Goal: Information Seeking & Learning: Find specific page/section

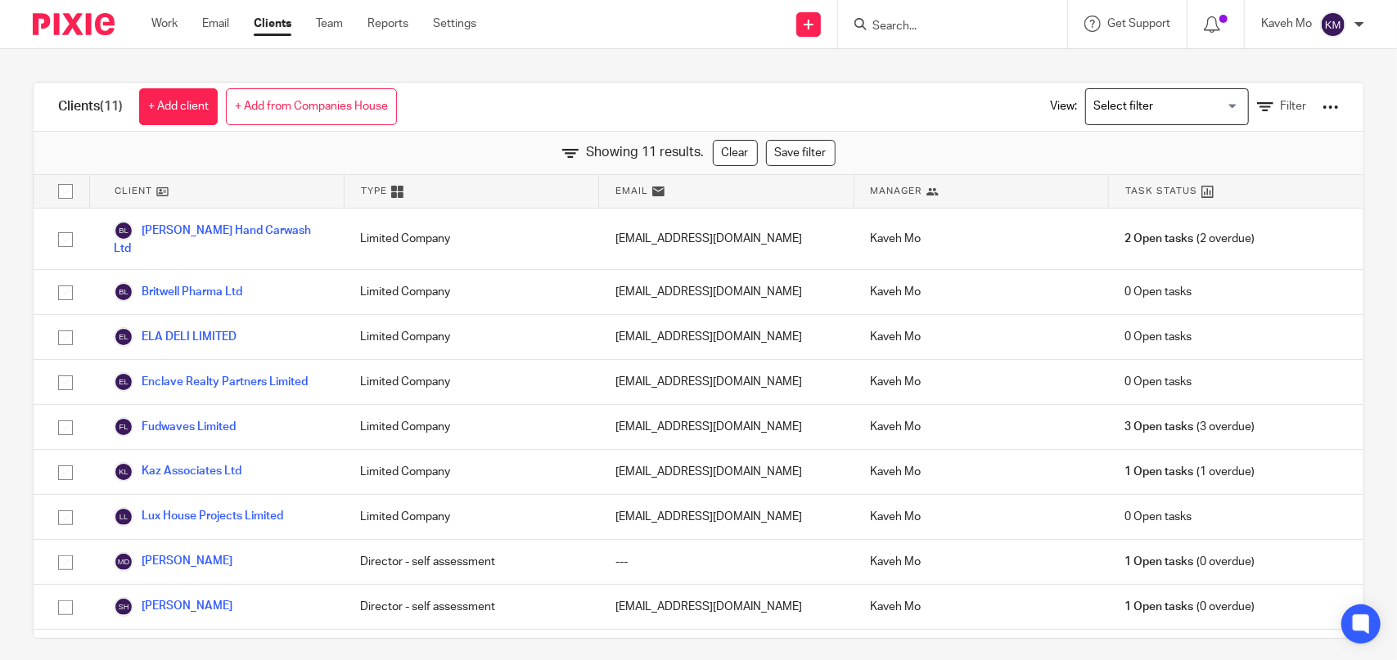
paste input "JUST ORTHODONTICS LIMITED"
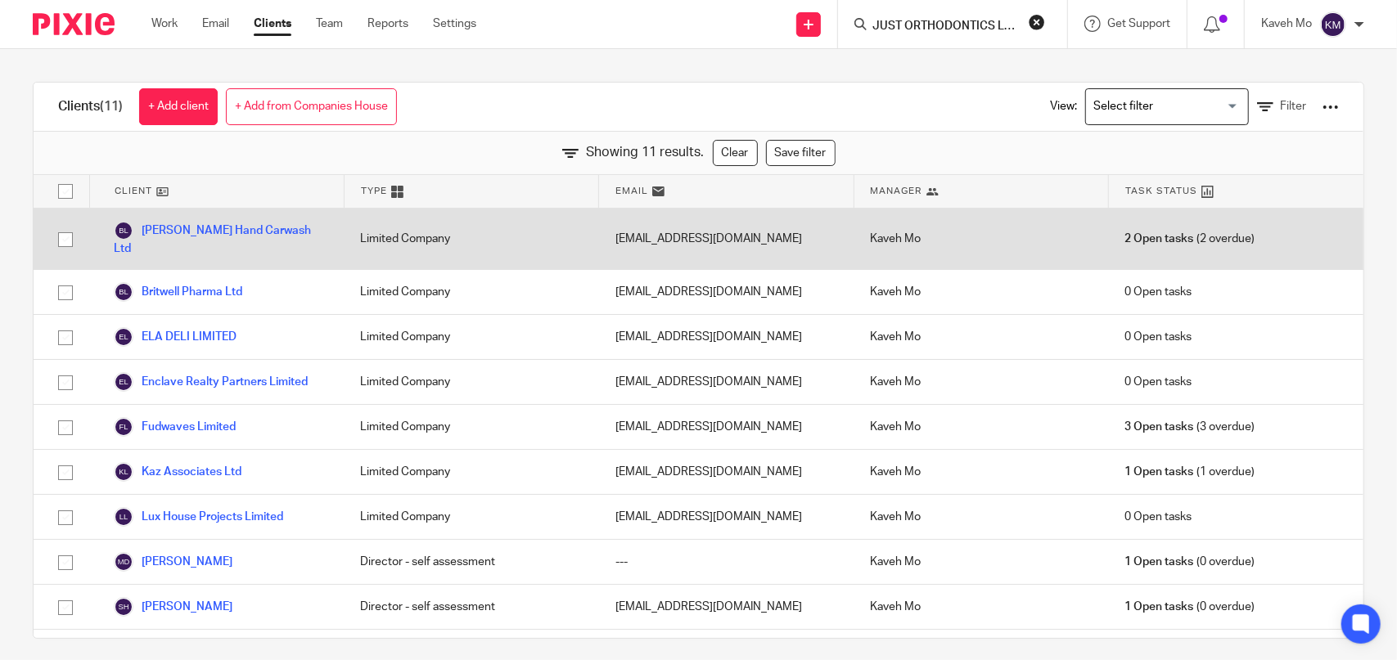
scroll to position [0, 25]
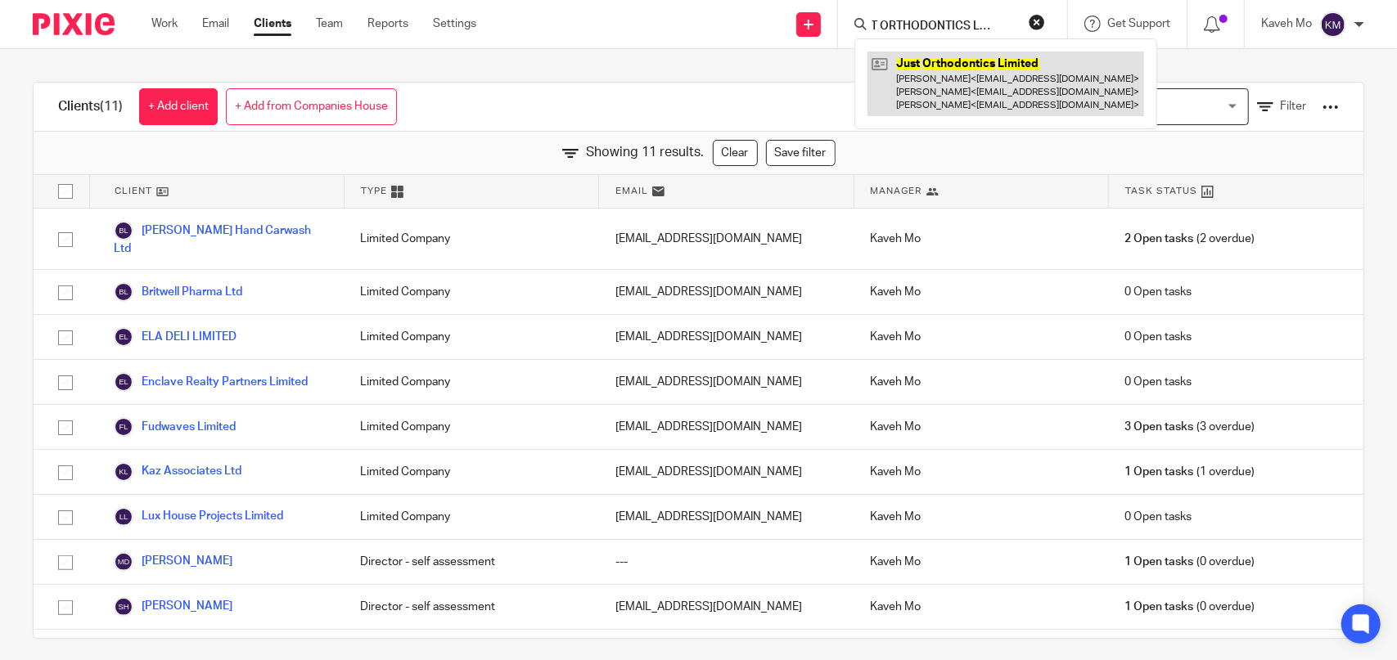
type input "JUST ORTHODONTICS LIMITED"
click at [976, 76] on link at bounding box center [1006, 84] width 277 height 65
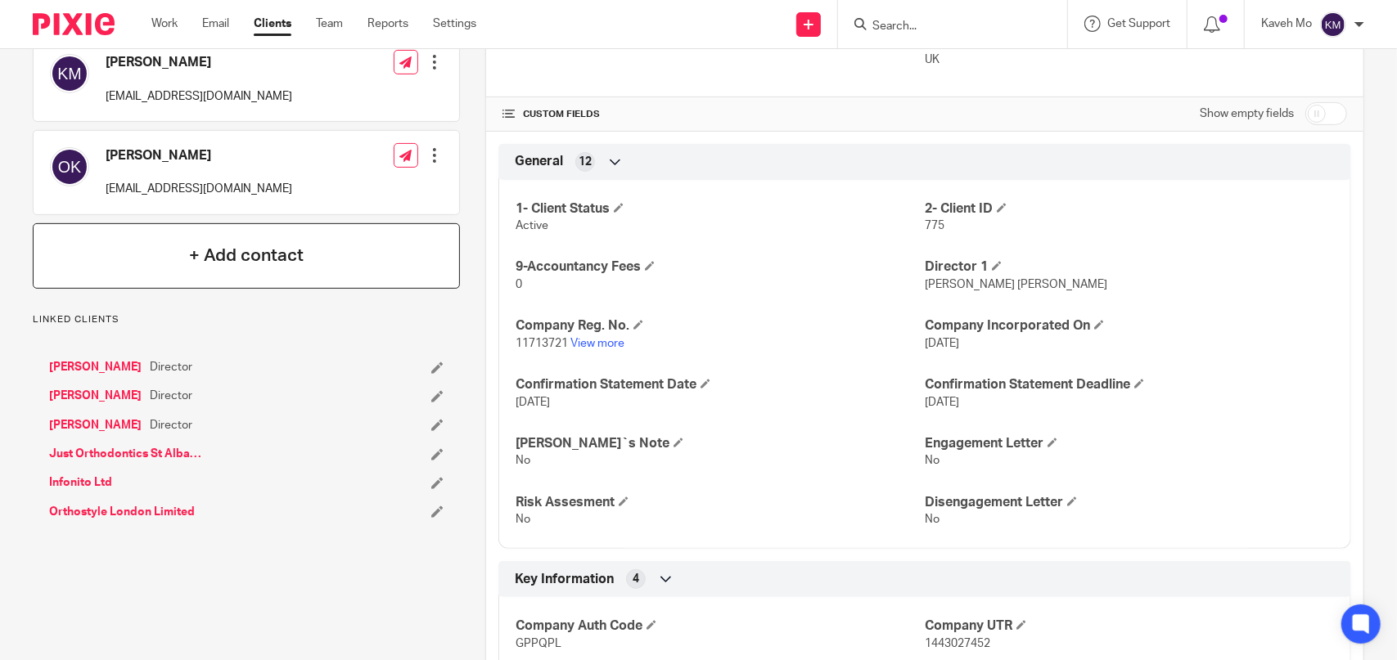
scroll to position [327, 0]
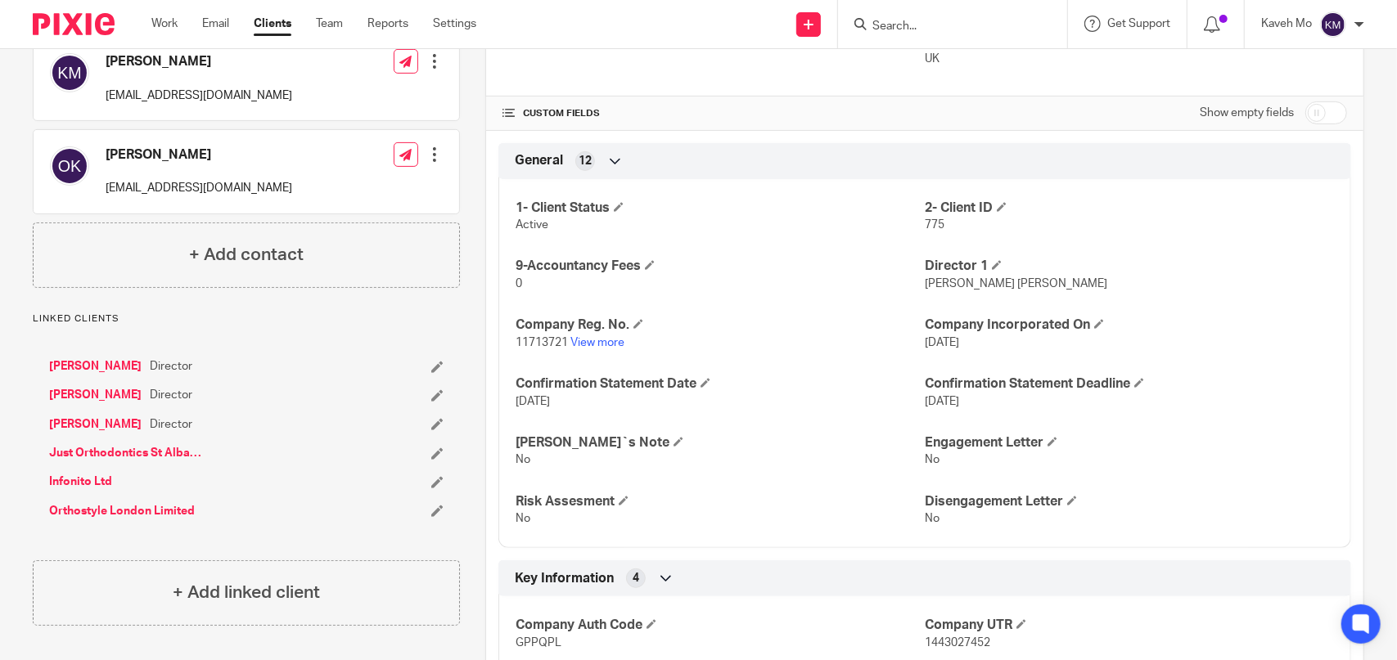
click at [139, 505] on link "Orthostyle London Limited" at bounding box center [122, 511] width 146 height 16
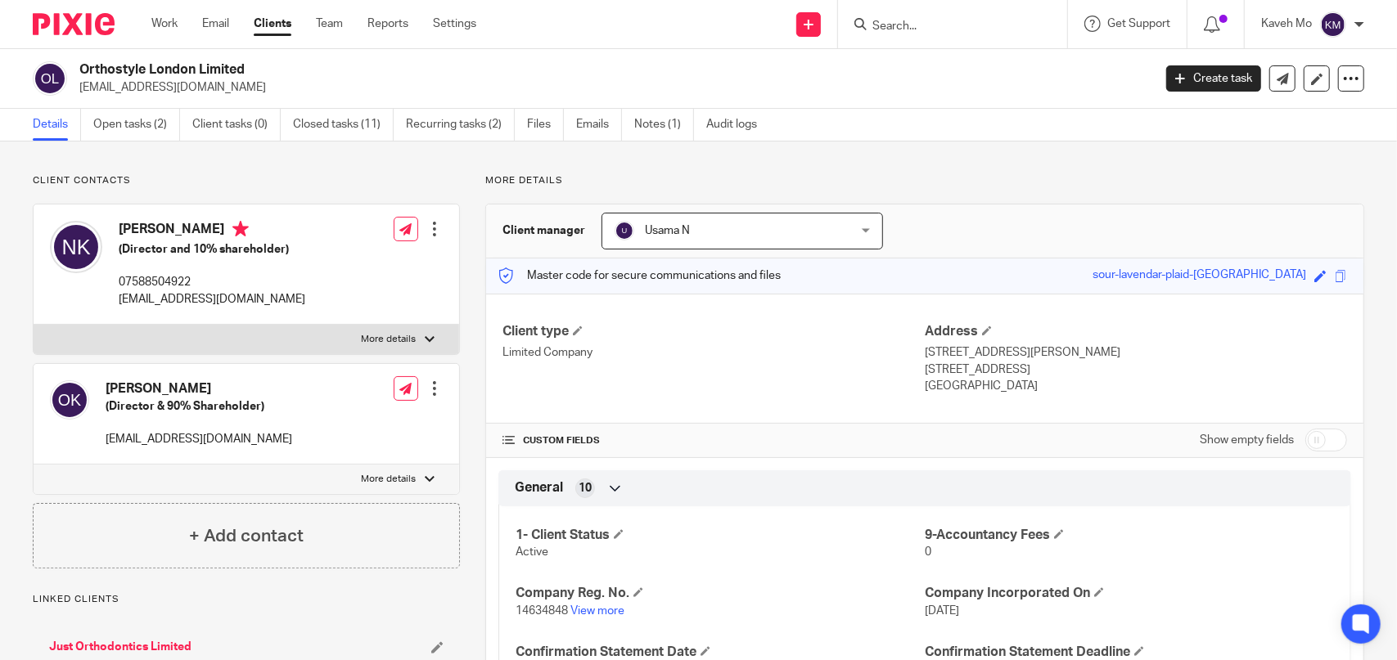
click at [225, 59] on div "Orthostyle London Limited navid.khan99@yahoo.co.uk Create task Update from Comp…" at bounding box center [698, 79] width 1397 height 60
copy div "Orthostyle London Limited"
click at [904, 24] on input "Search" at bounding box center [944, 27] width 147 height 15
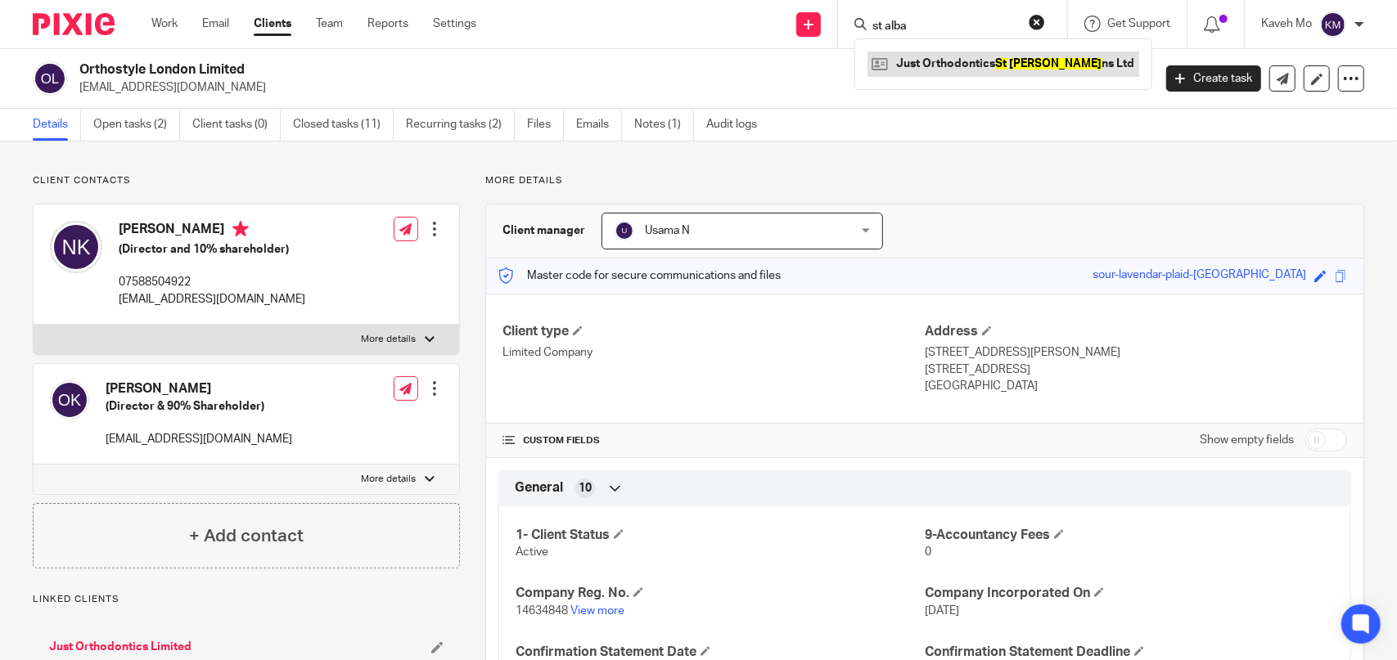
type input "st alba"
click at [947, 59] on link at bounding box center [1004, 64] width 272 height 25
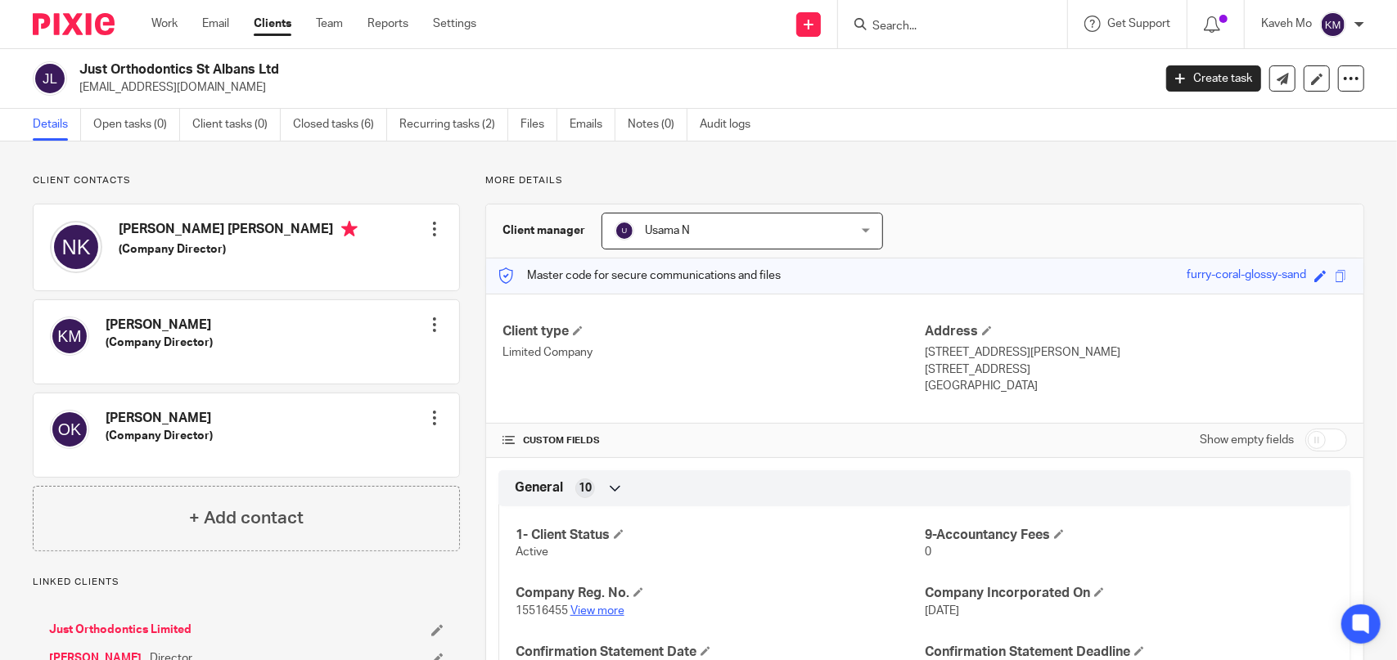
click at [586, 608] on link "View more" at bounding box center [597, 611] width 54 height 11
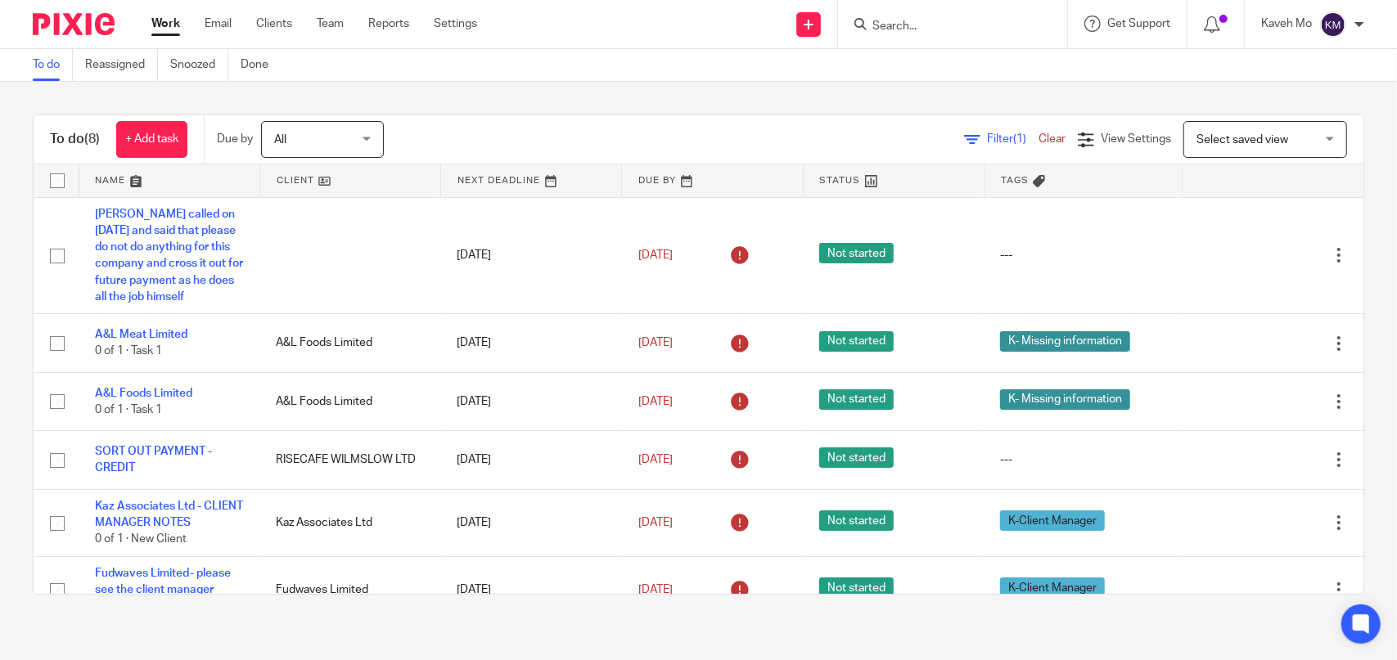
click at [913, 28] on input "Search" at bounding box center [944, 27] width 147 height 15
paste input "Delcreth Ltd"
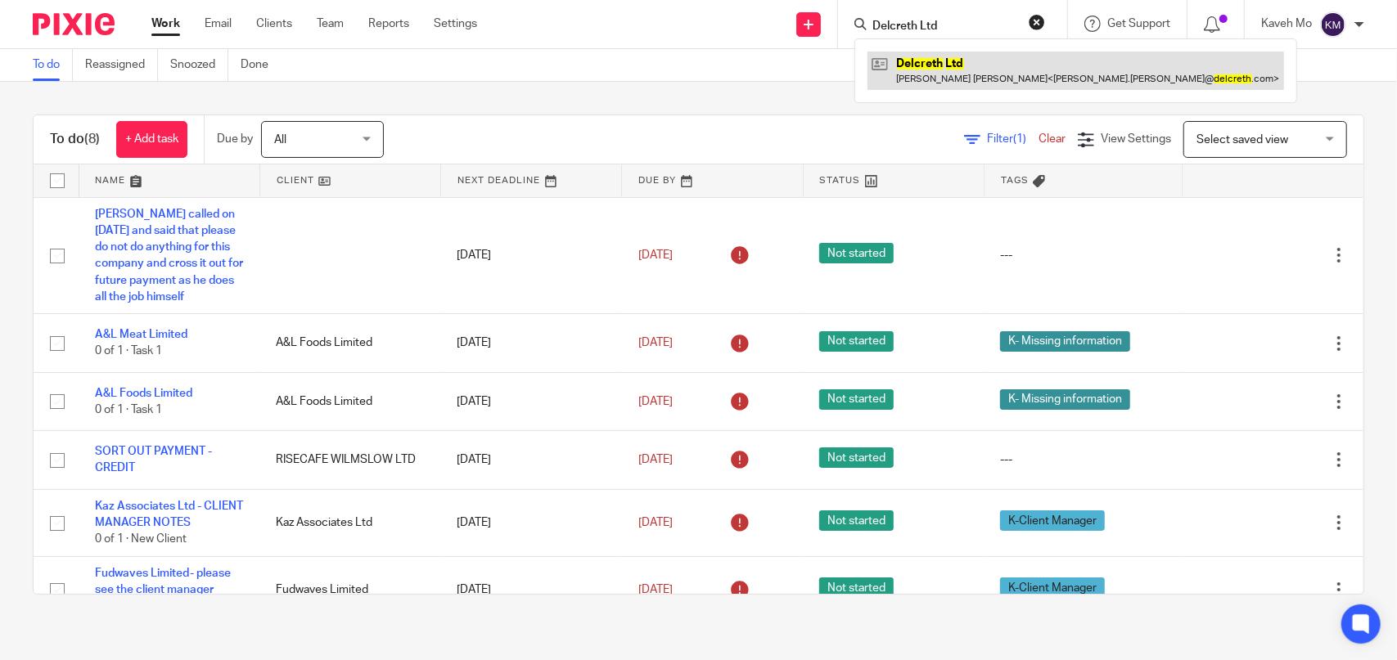
type input "Delcreth Ltd"
click at [935, 74] on link at bounding box center [1076, 71] width 417 height 38
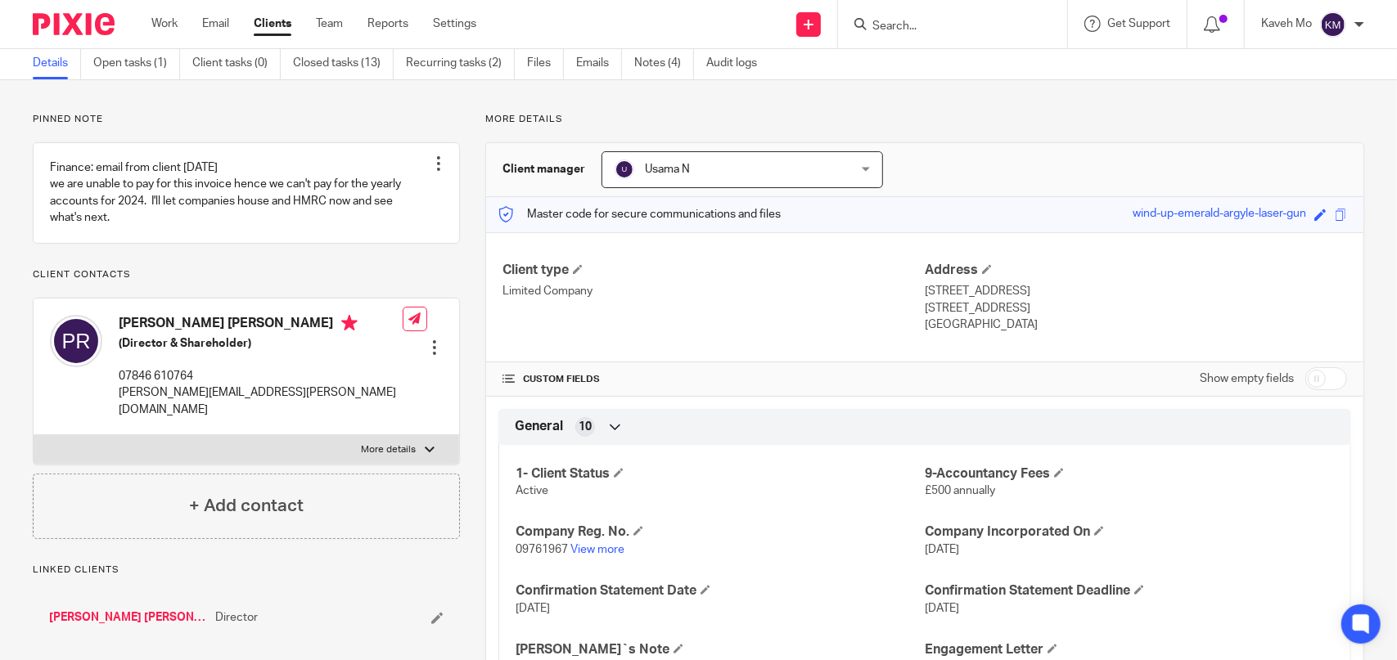
scroll to position [246, 0]
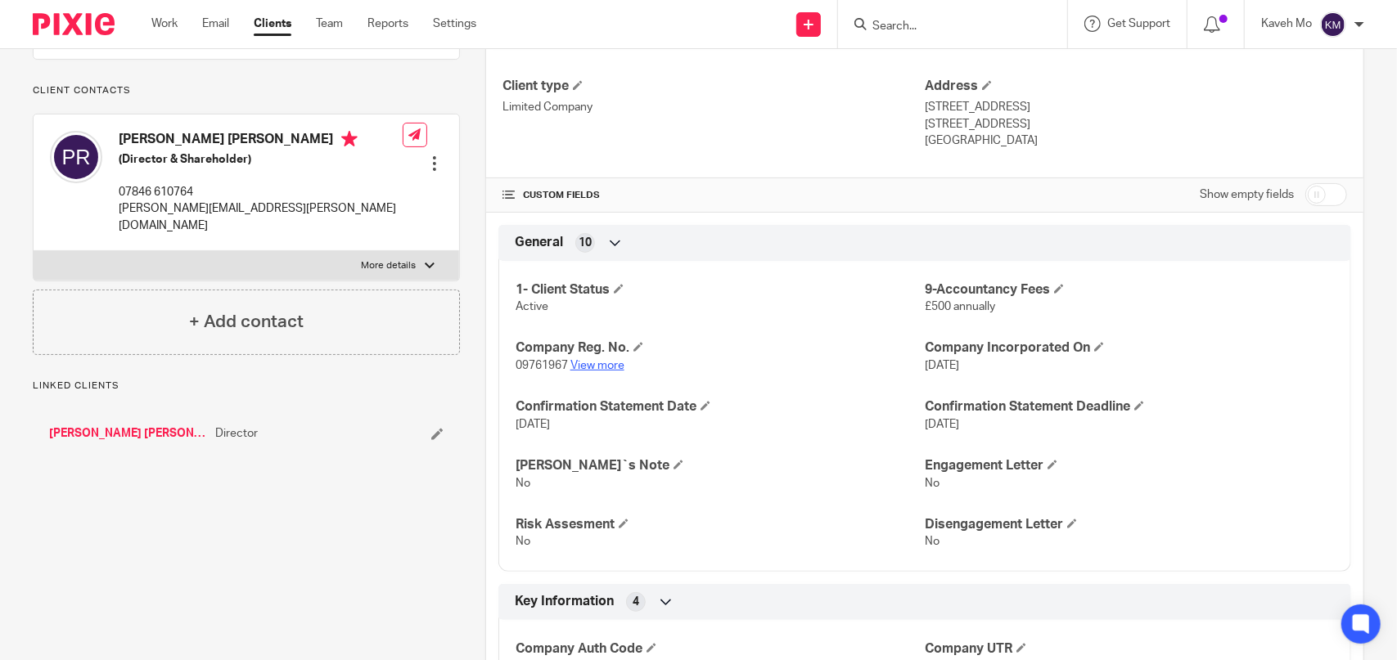
click at [606, 363] on link "View more" at bounding box center [597, 365] width 54 height 11
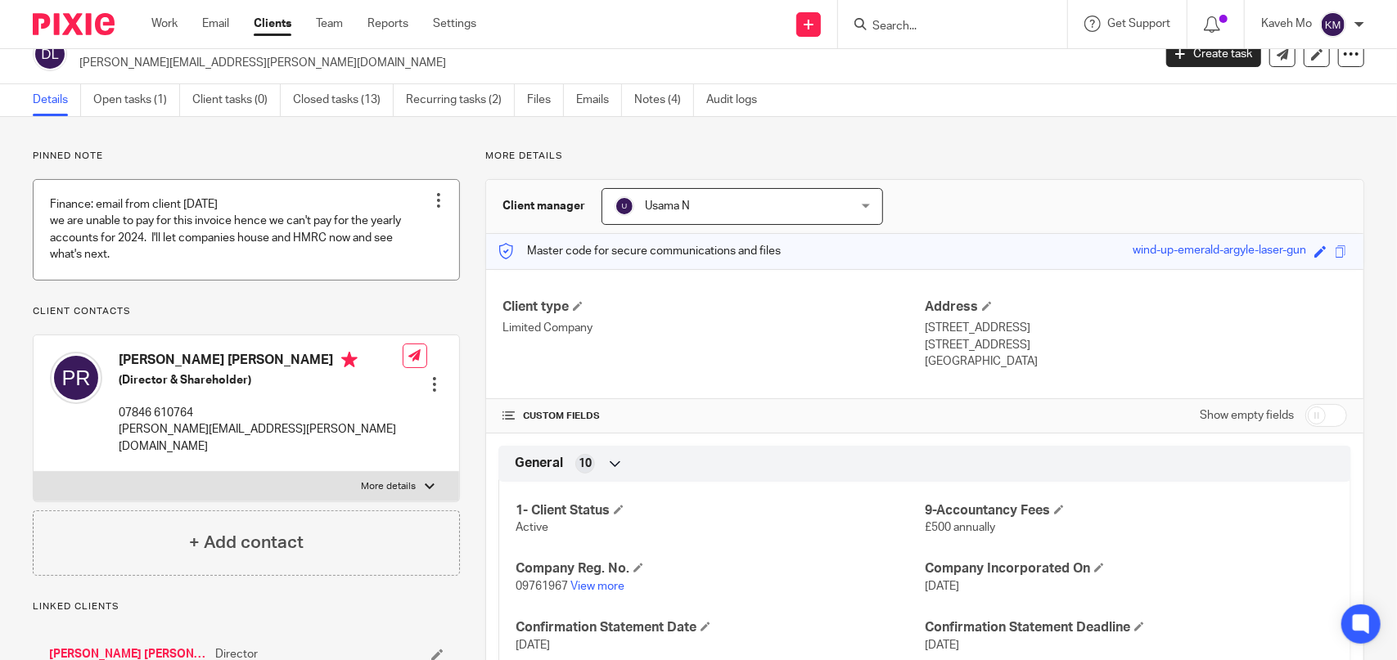
scroll to position [0, 0]
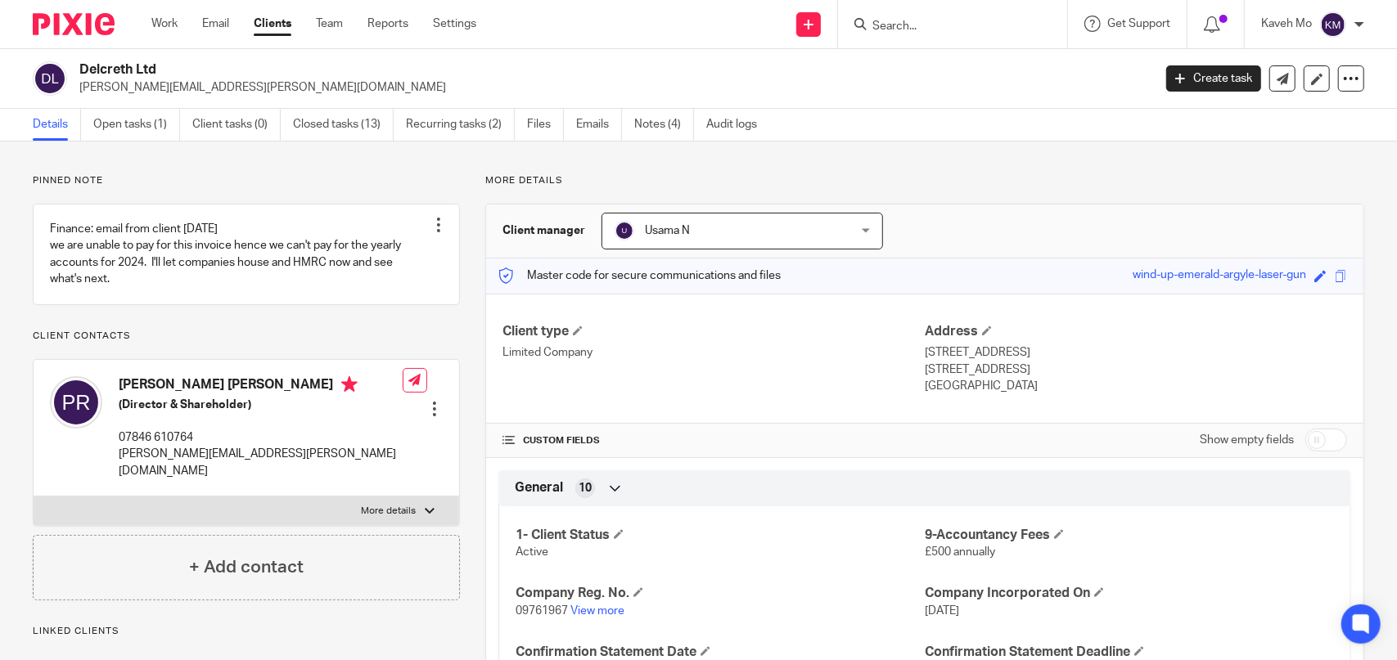
click at [900, 14] on form at bounding box center [958, 24] width 174 height 20
click at [904, 25] on input "Search" at bounding box center [944, 27] width 147 height 15
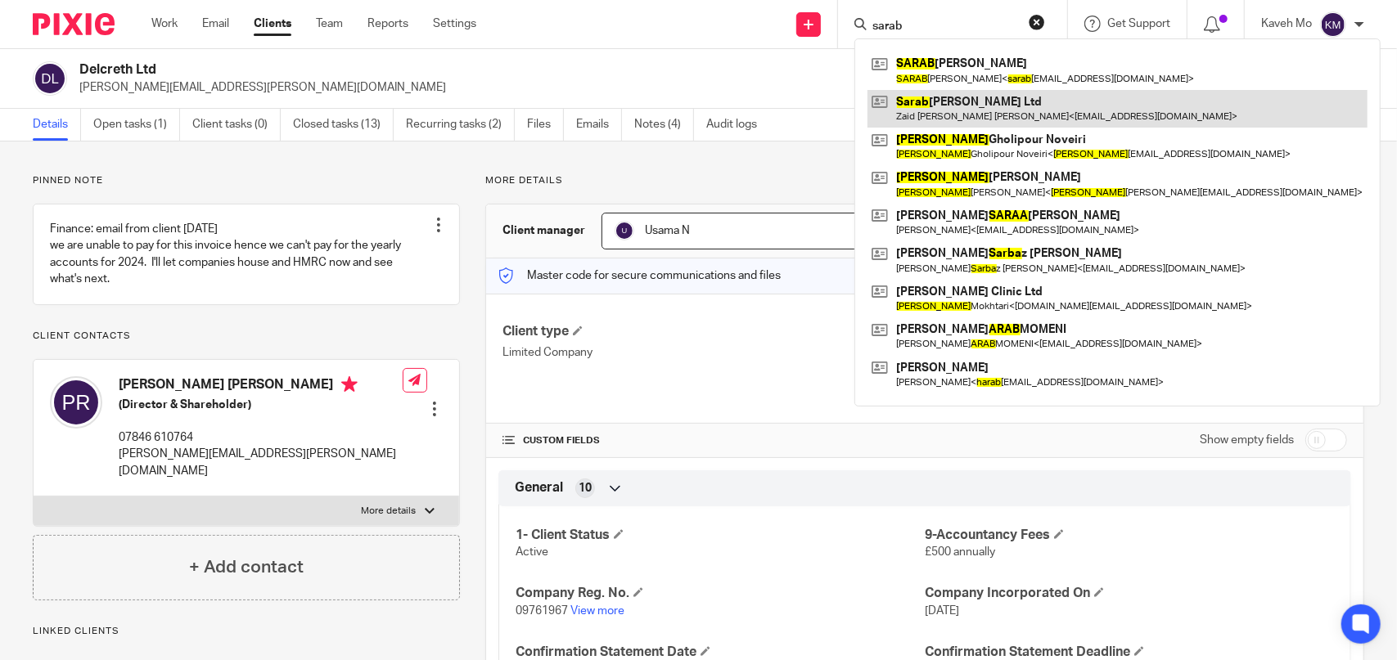
type input "sarab"
click at [964, 102] on link at bounding box center [1118, 109] width 500 height 38
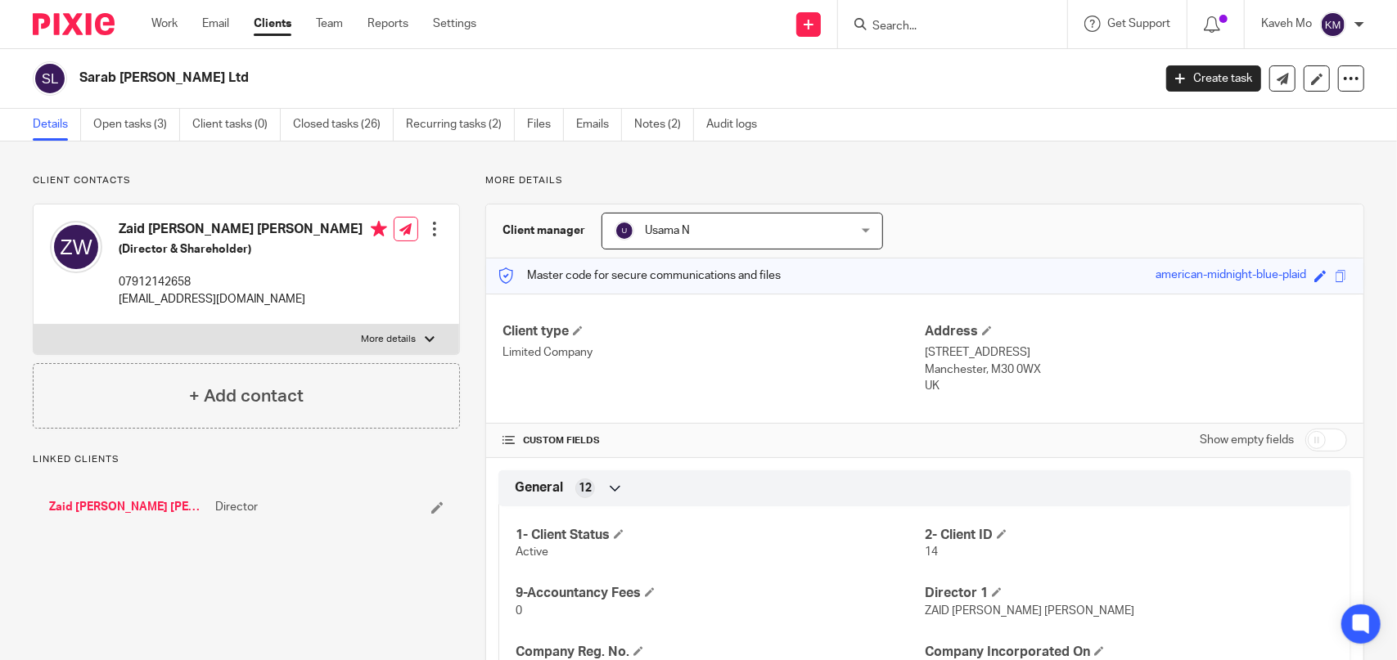
click at [347, 345] on label "More details" at bounding box center [247, 339] width 426 height 29
click at [34, 325] on input "More details" at bounding box center [33, 324] width 1 height 1
checkbox input "true"
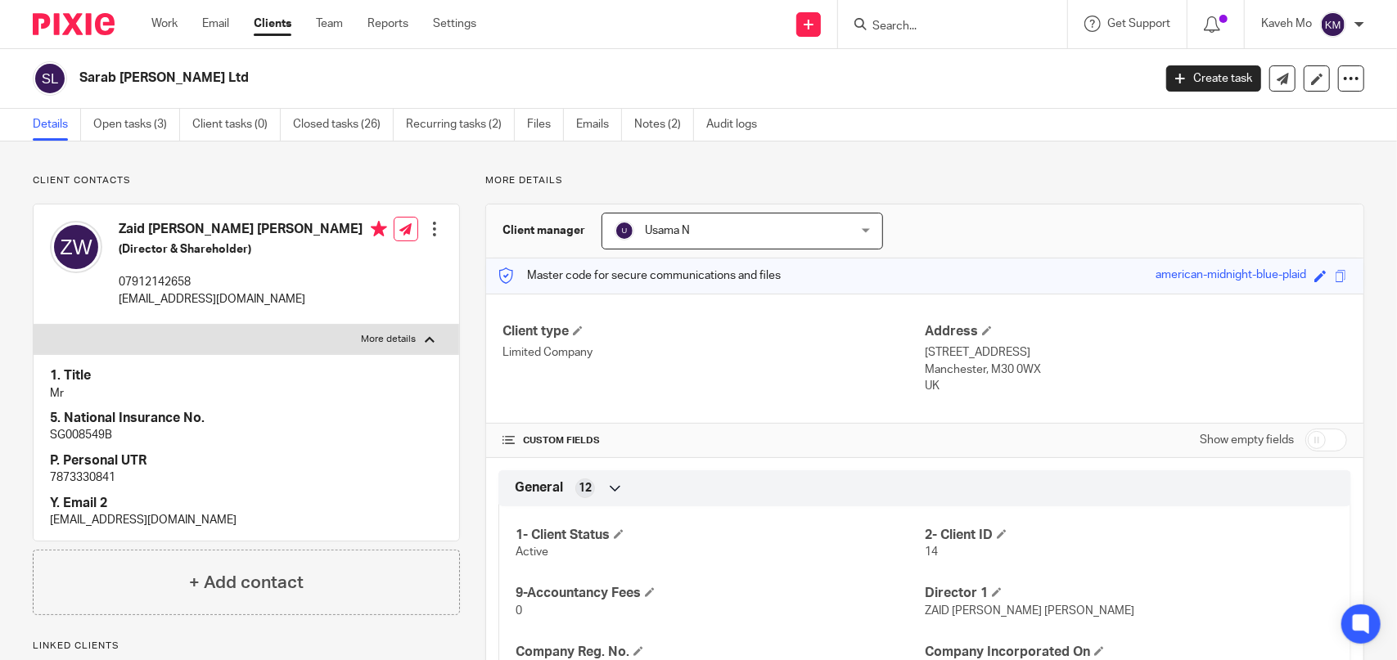
click at [74, 476] on p "7873330841" at bounding box center [246, 478] width 393 height 16
copy p "7873330841"
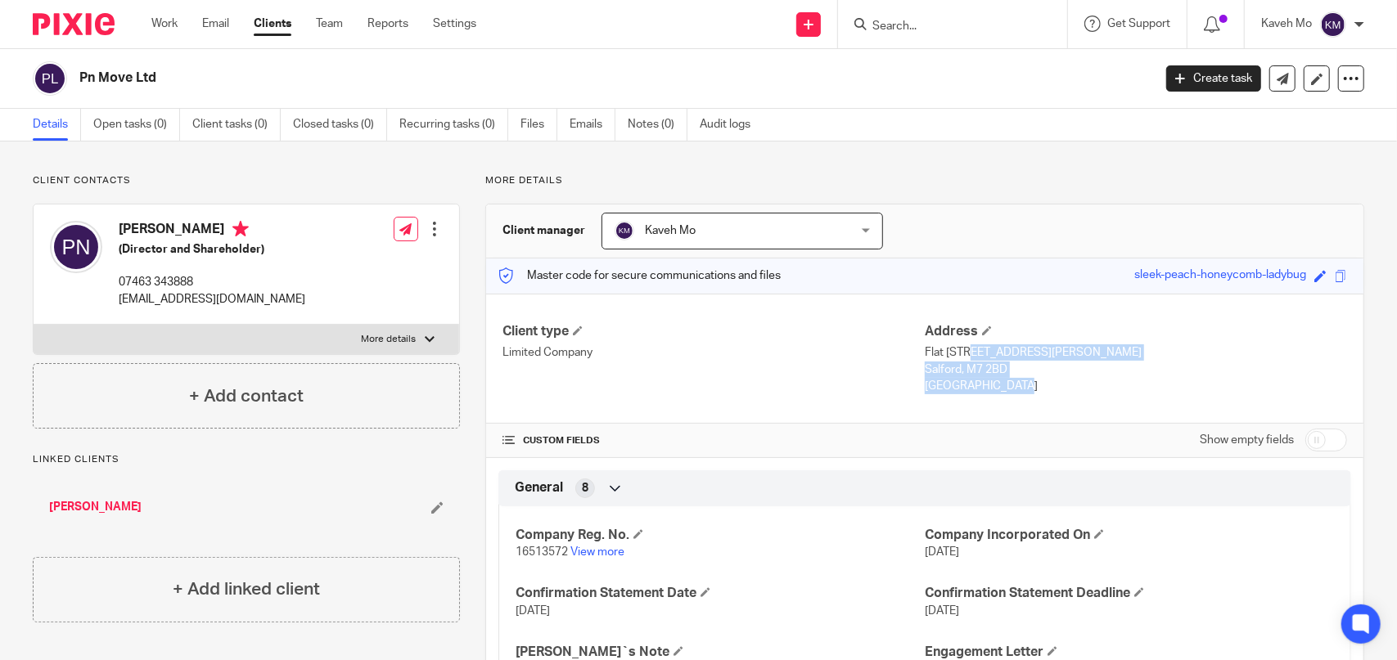
scroll to position [164, 0]
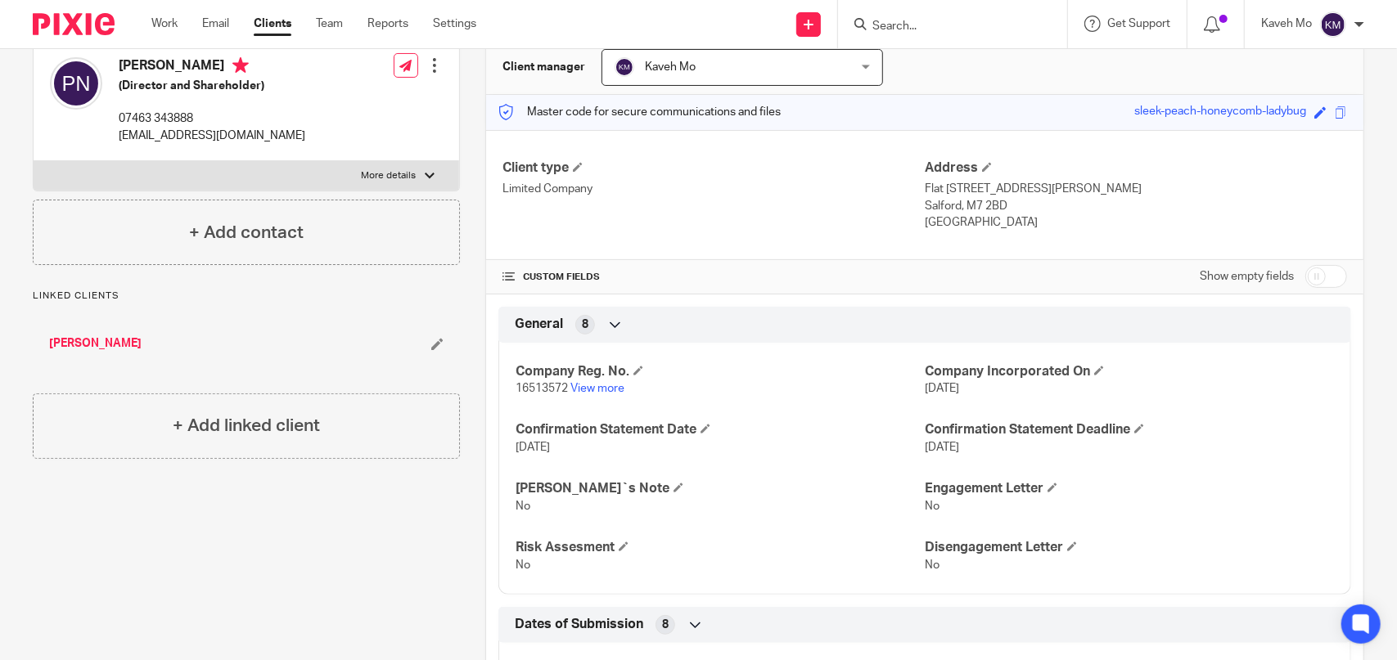
click at [951, 34] on div at bounding box center [952, 24] width 229 height 48
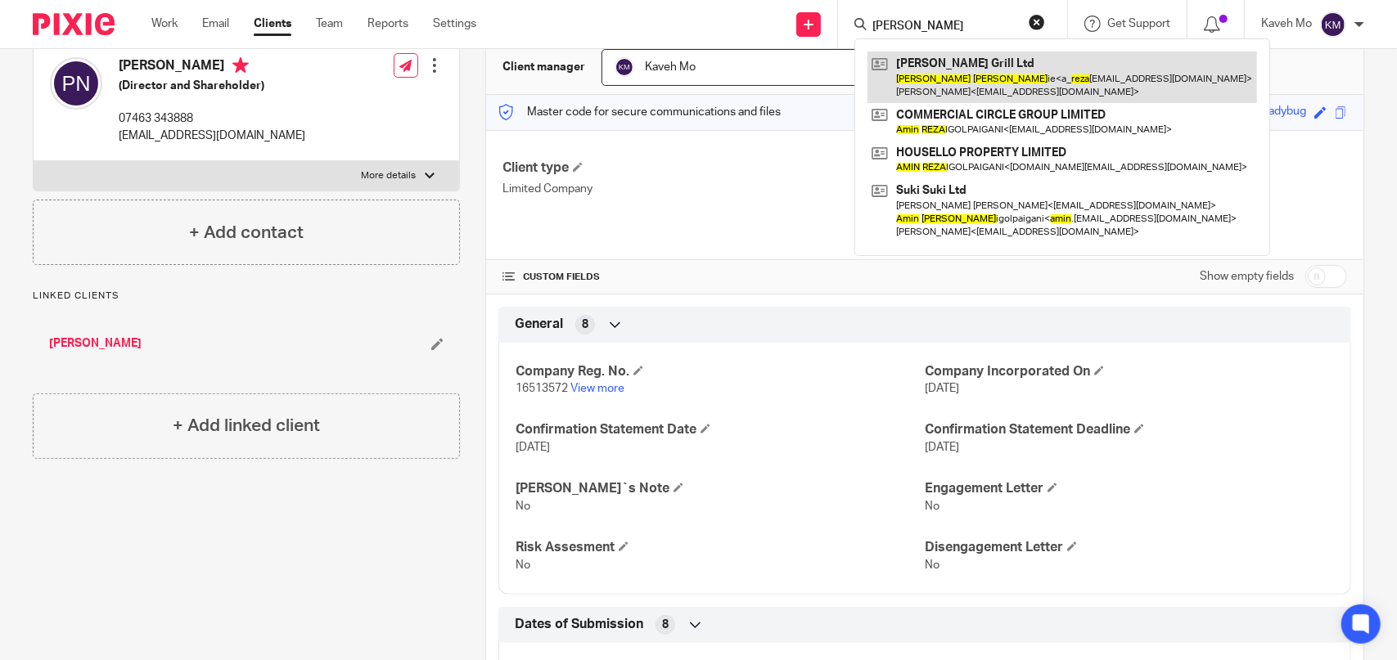
type input "amir reza"
click at [962, 74] on link at bounding box center [1063, 77] width 390 height 51
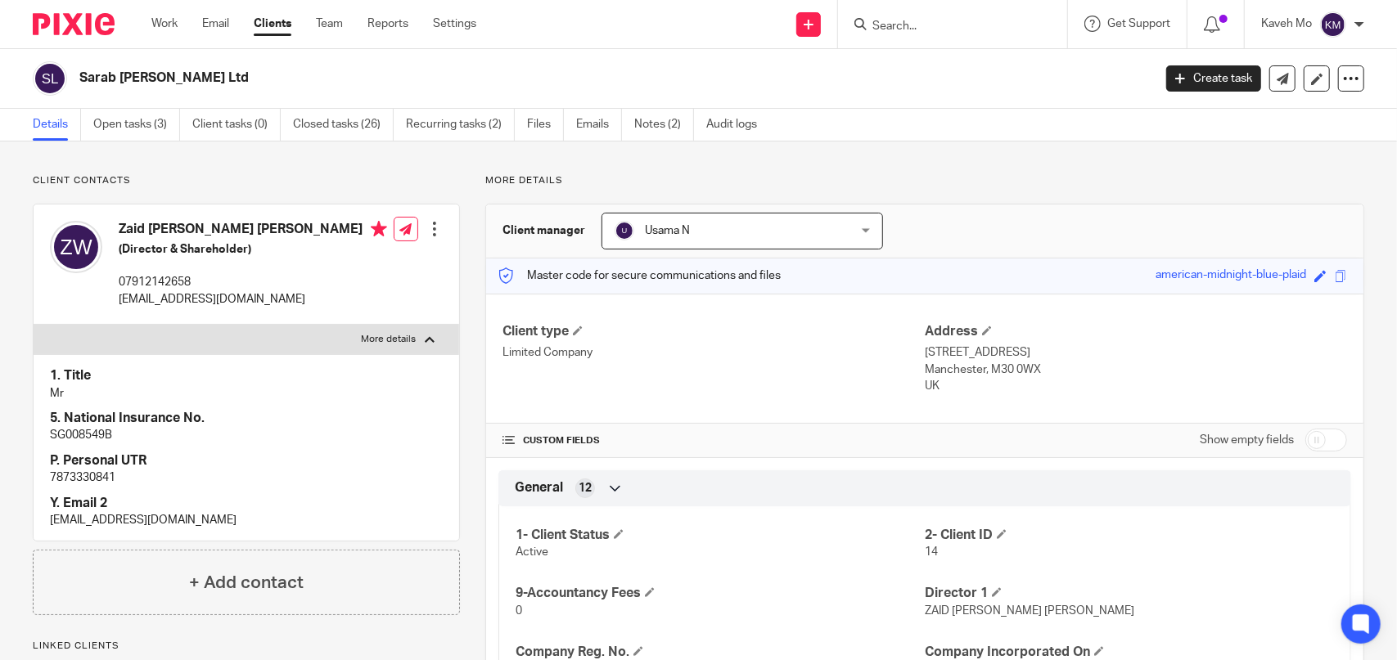
click at [922, 30] on input "Search" at bounding box center [944, 27] width 147 height 15
paste input "Caribbean Flavas Takeaway And Events Ltd"
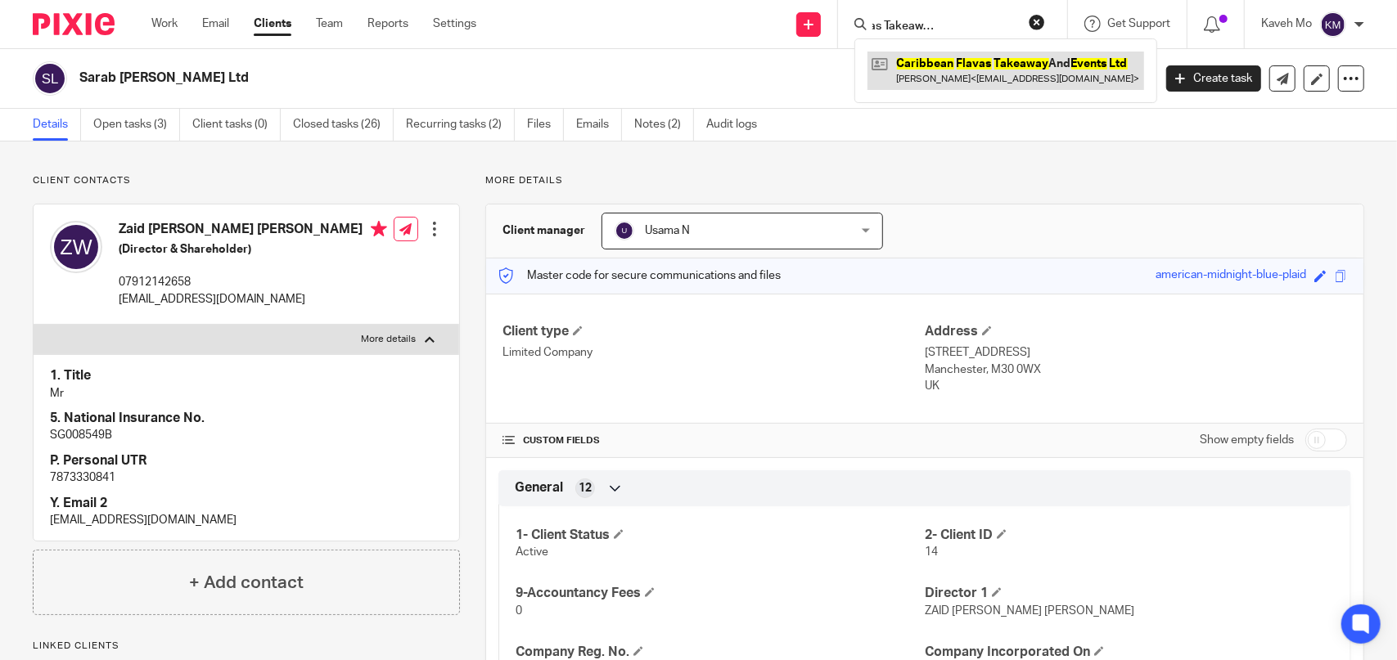
type input "Caribbean Flavas Takeaway And Events Ltd"
click at [936, 79] on link at bounding box center [1006, 71] width 277 height 38
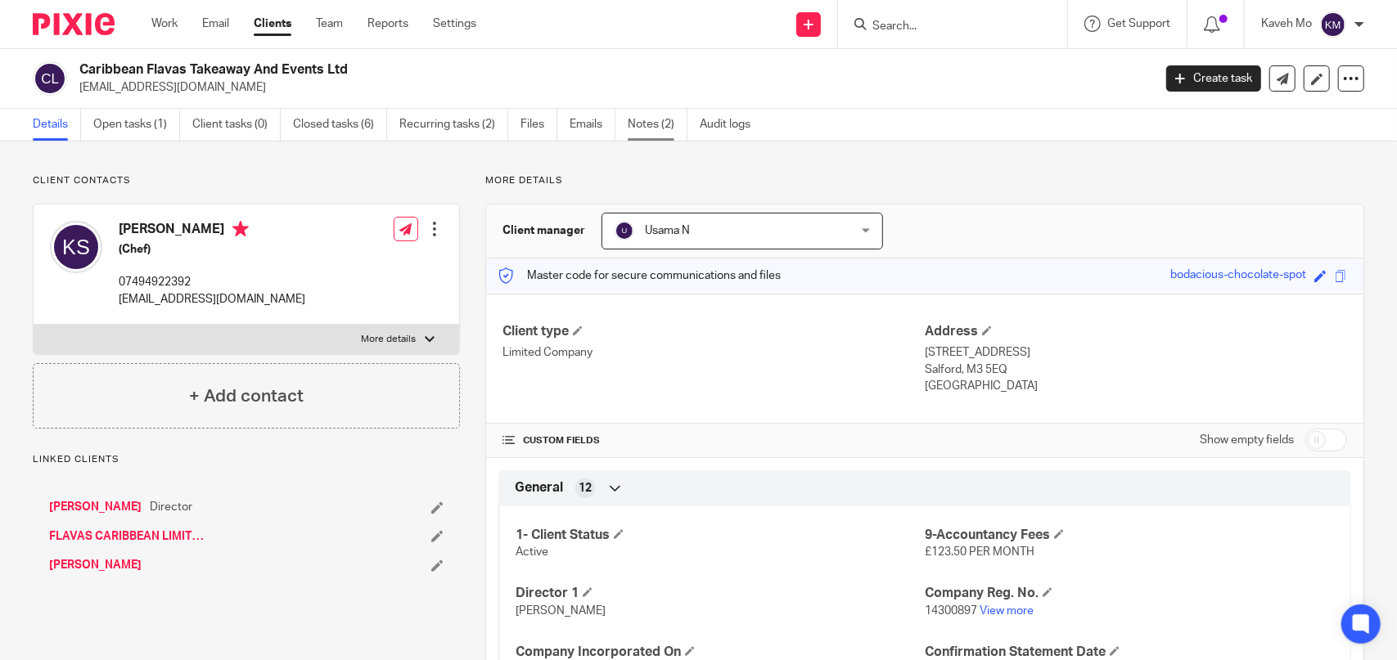
click at [628, 130] on link "Notes (2)" at bounding box center [658, 125] width 60 height 32
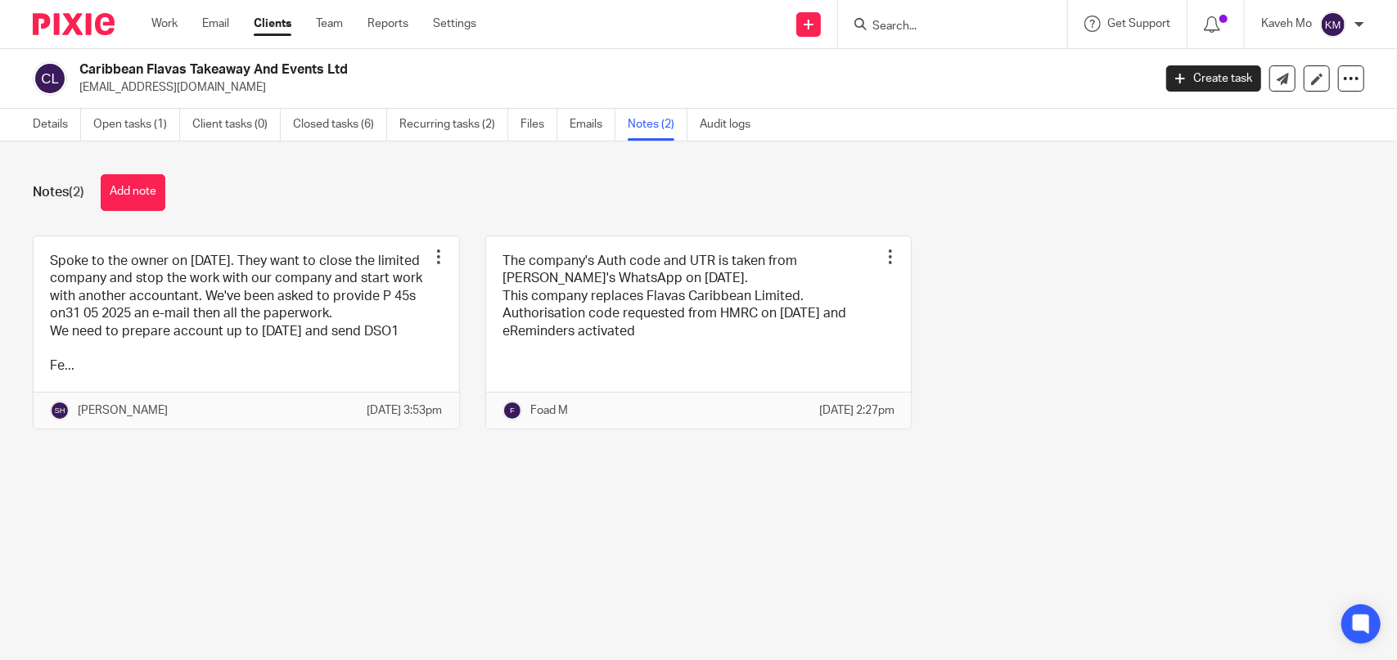
click at [890, 29] on input "Search" at bounding box center [944, 27] width 147 height 15
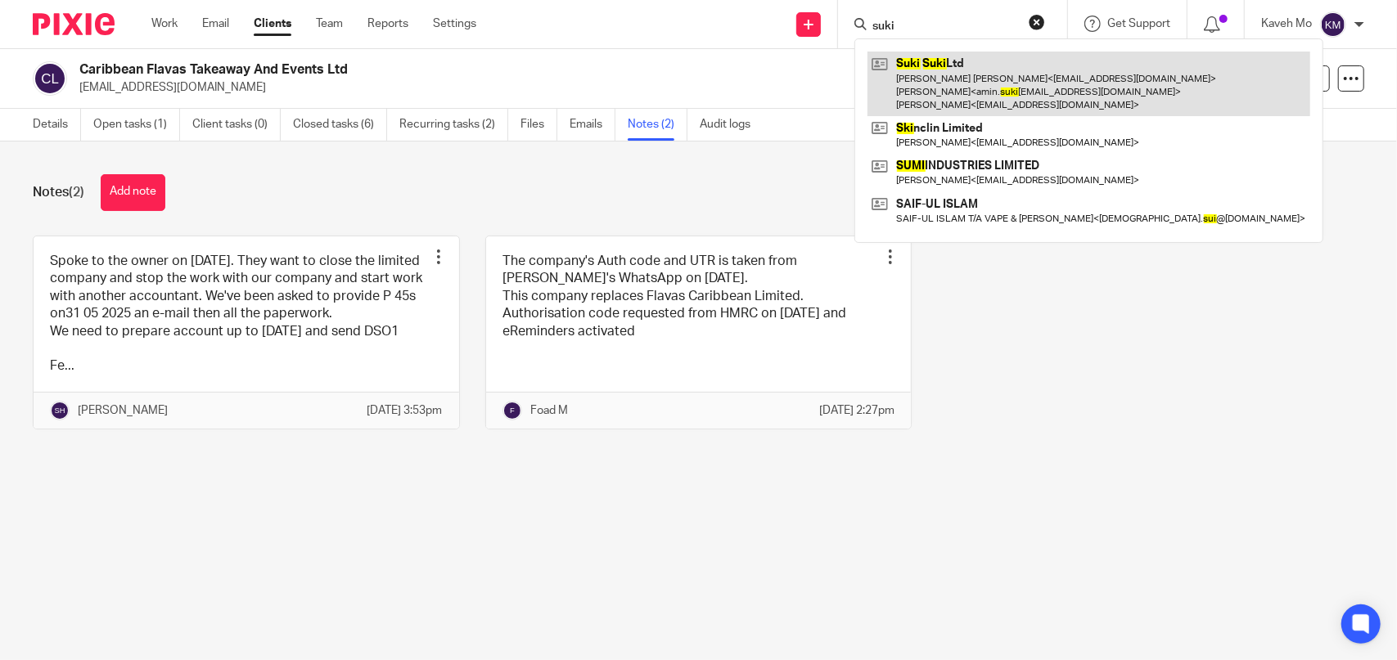
type input "suki"
click at [964, 88] on link at bounding box center [1089, 84] width 443 height 65
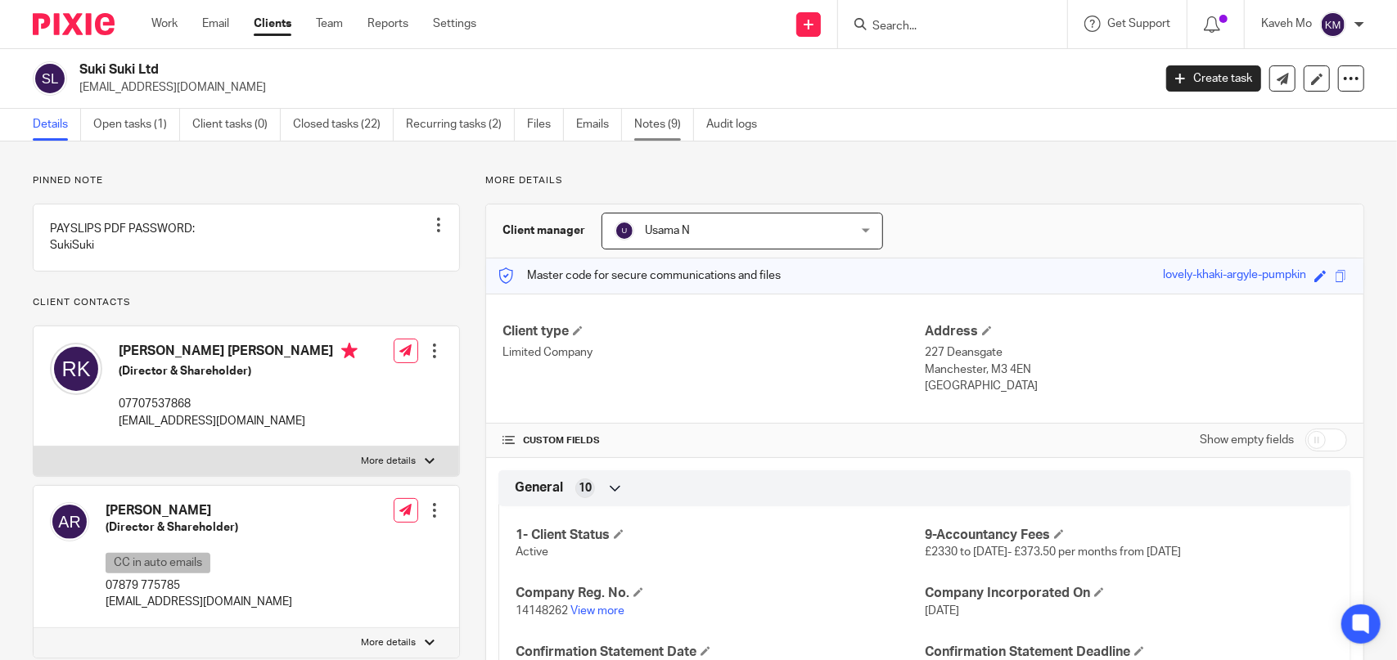
drag, startPoint x: 654, startPoint y: 127, endPoint x: 645, endPoint y: 130, distance: 9.6
click at [654, 127] on link "Notes (9)" at bounding box center [664, 125] width 60 height 32
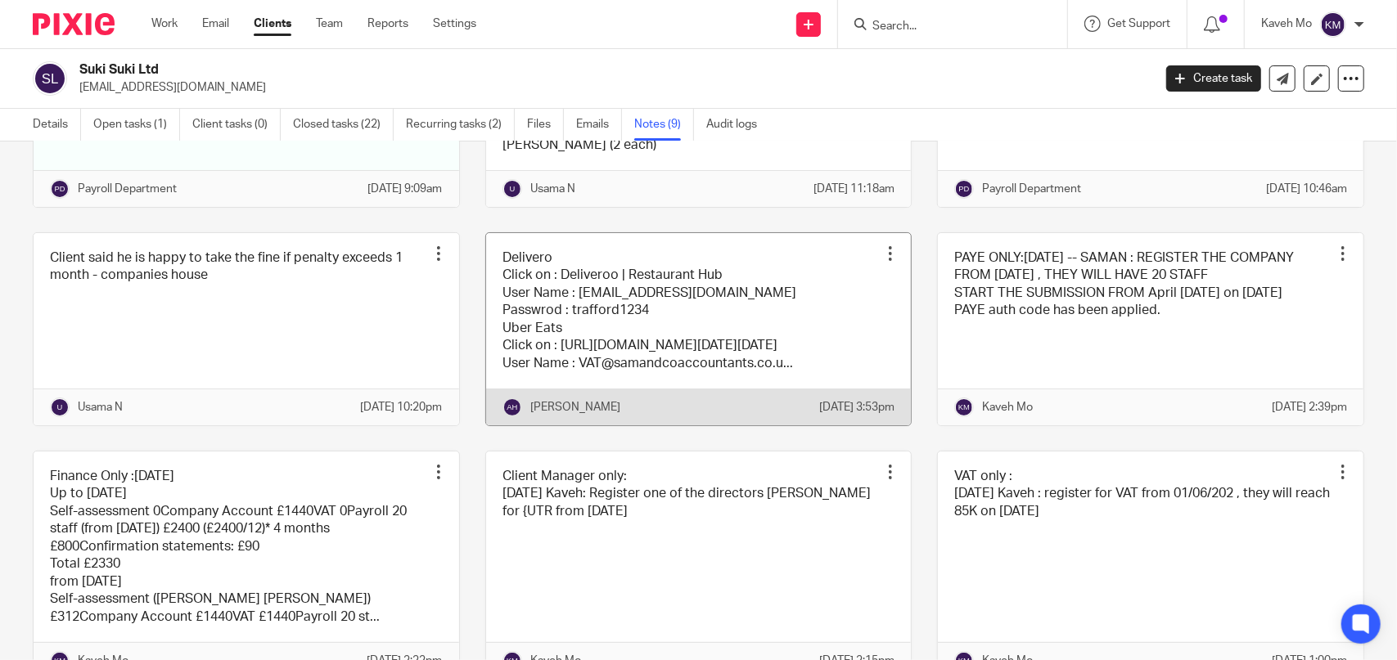
scroll to position [246, 0]
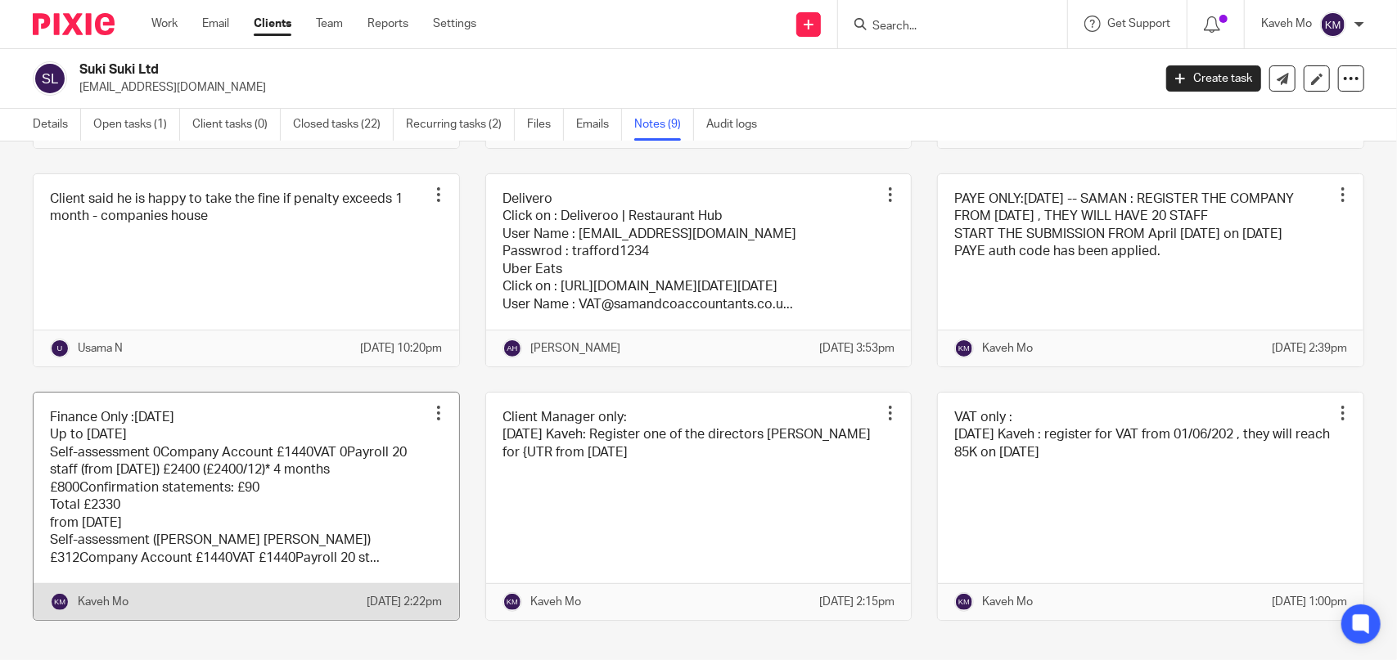
click at [310, 498] on link at bounding box center [247, 507] width 426 height 228
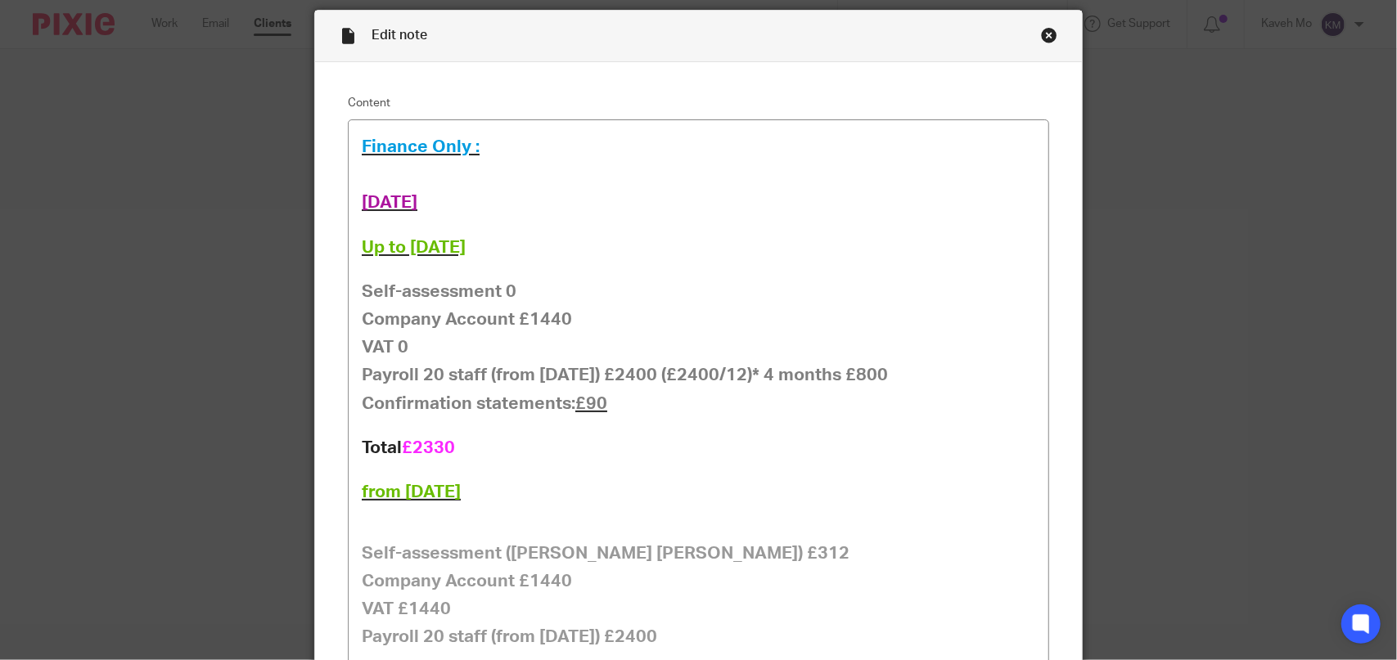
scroll to position [82, 0]
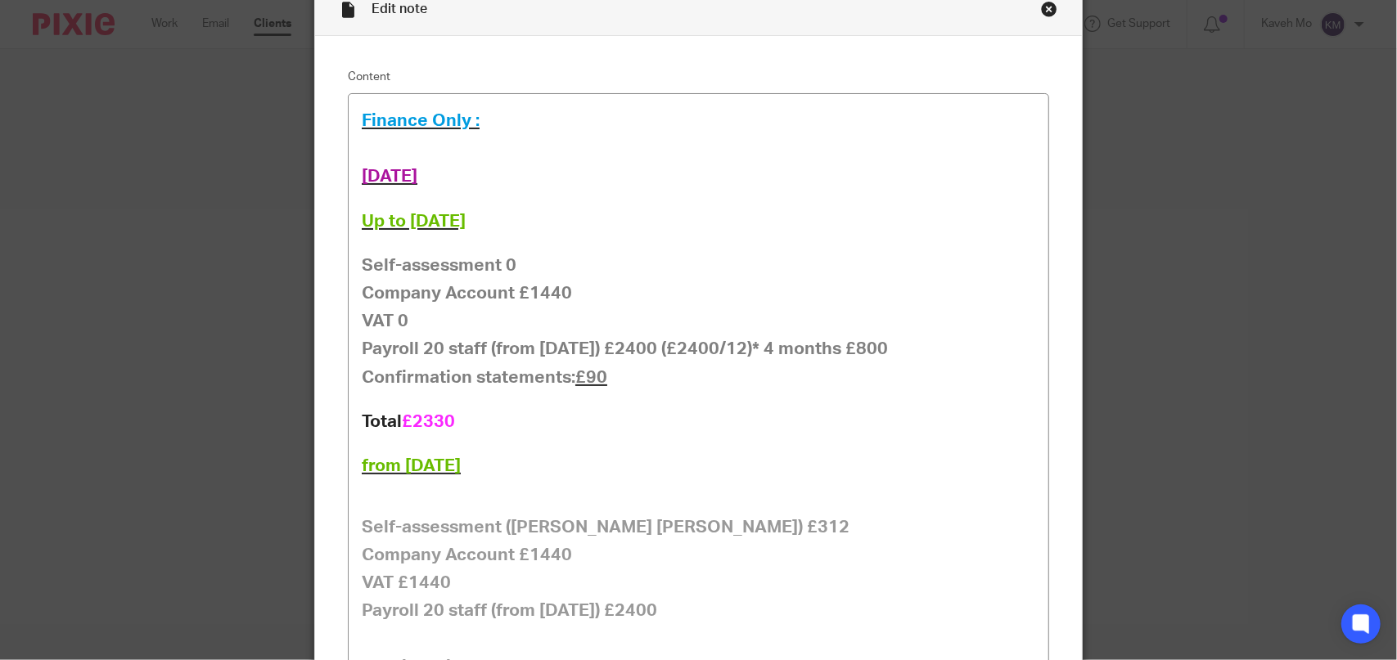
click at [1041, 16] on div "Close this dialog window" at bounding box center [1049, 9] width 16 height 16
click at [1044, 11] on div "Close this dialog window" at bounding box center [1049, 9] width 16 height 16
click at [1043, 7] on div "Close this dialog window" at bounding box center [1049, 9] width 16 height 16
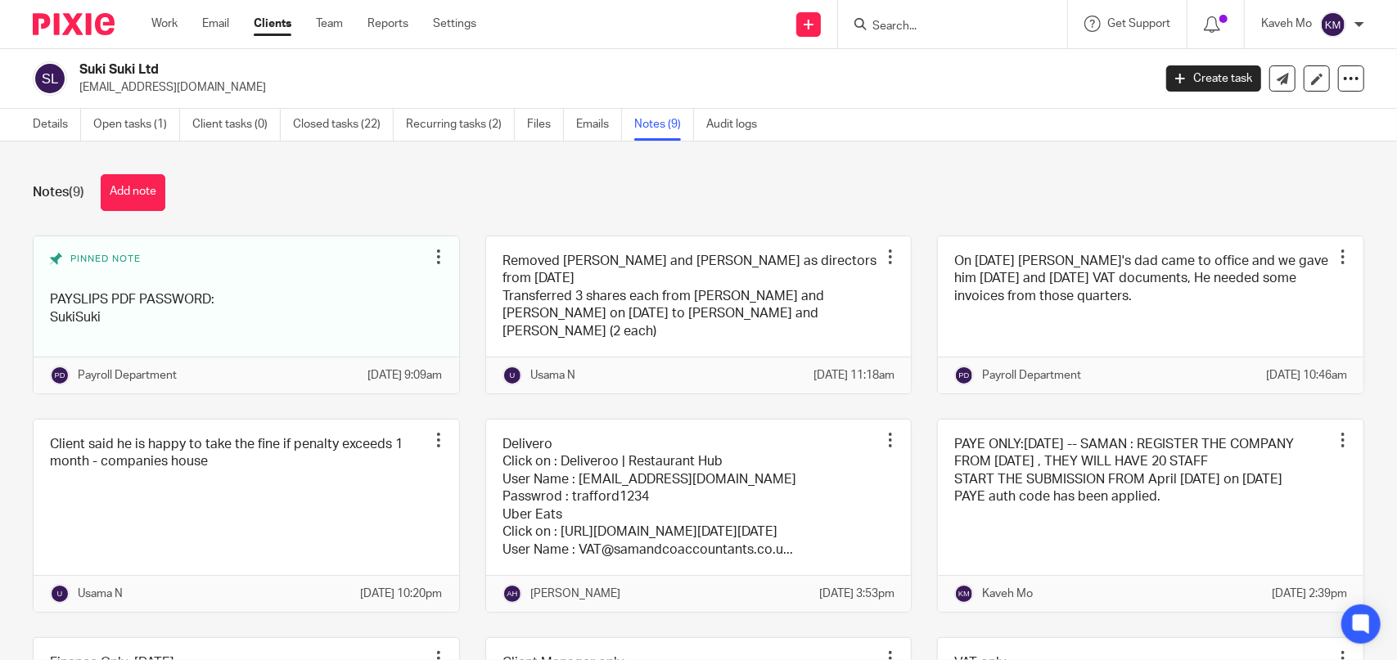
paste input "[PERSON_NAME] Ice Cream Ltd"
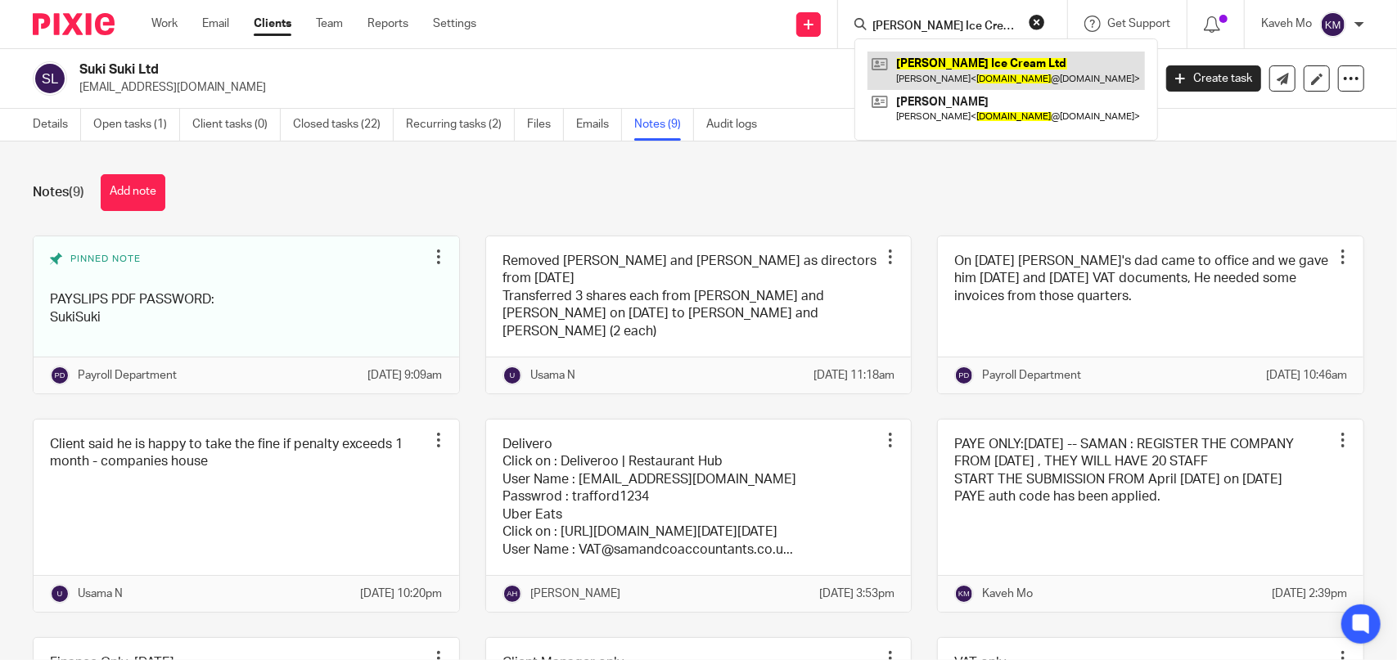
type input "[PERSON_NAME] Ice Cream Ltd"
click at [956, 56] on link at bounding box center [1006, 71] width 277 height 38
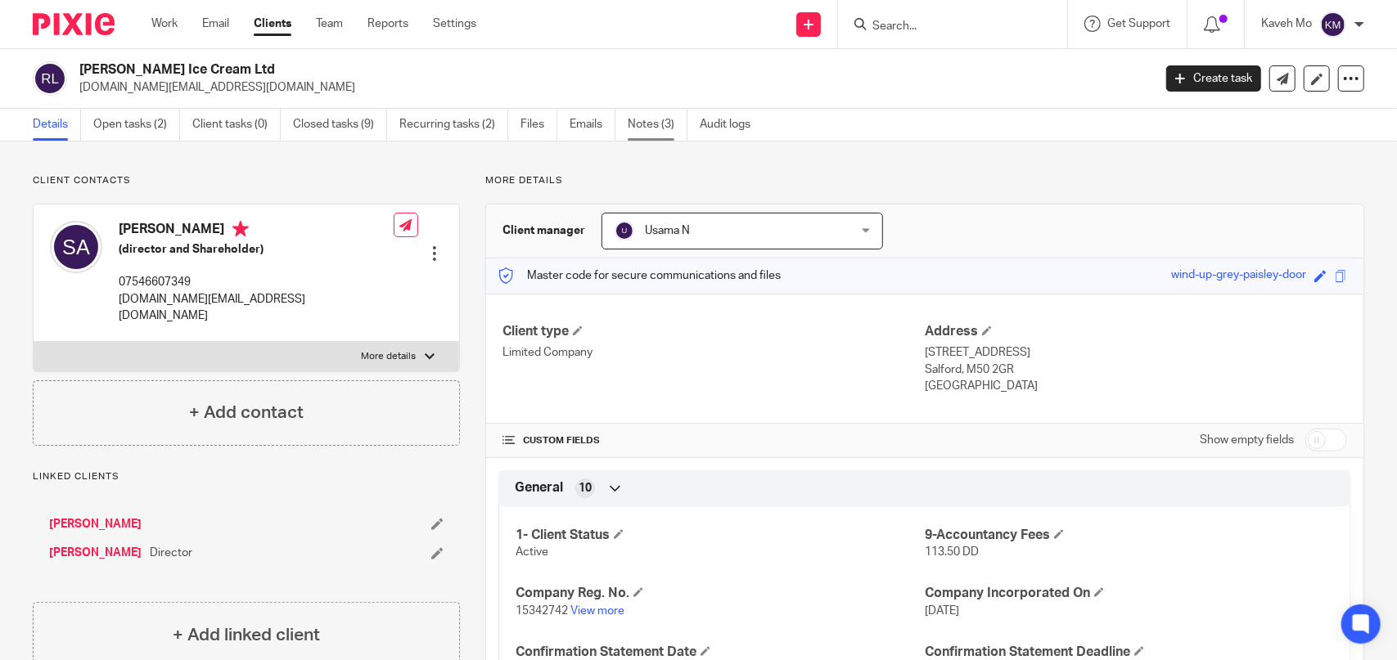
click at [638, 127] on link "Notes (3)" at bounding box center [658, 125] width 60 height 32
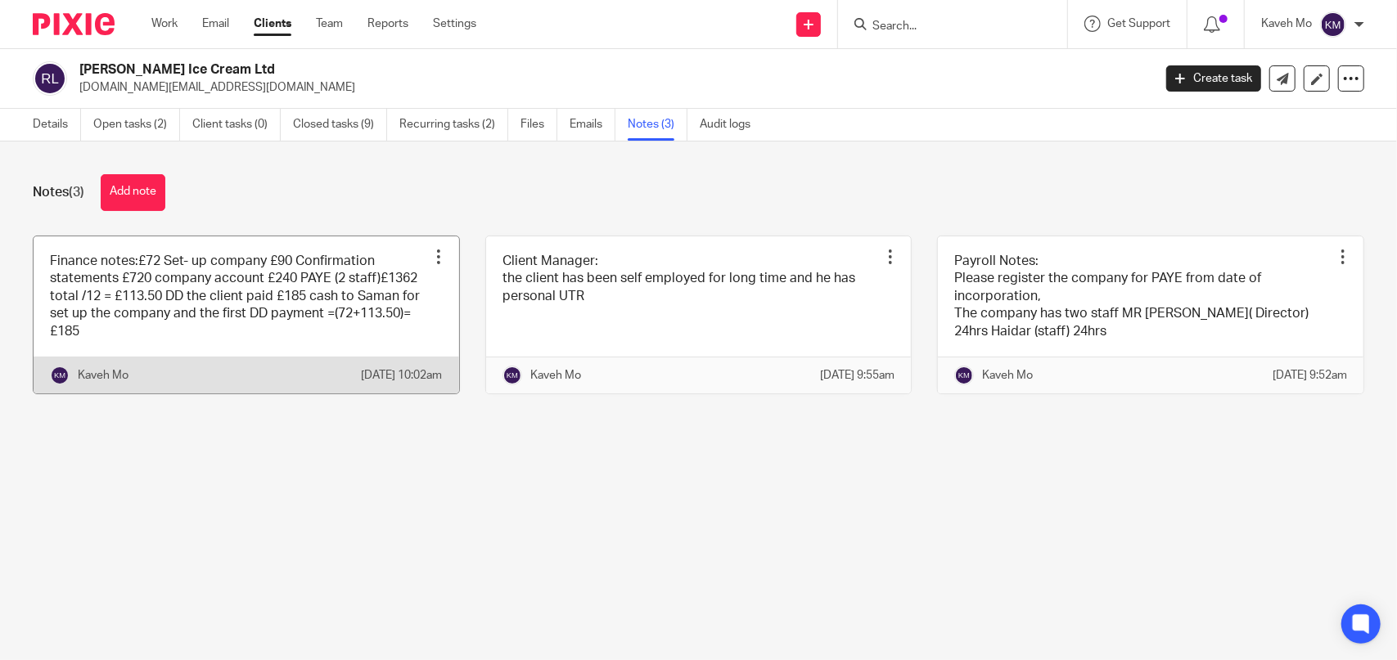
click at [249, 302] on link at bounding box center [247, 315] width 426 height 157
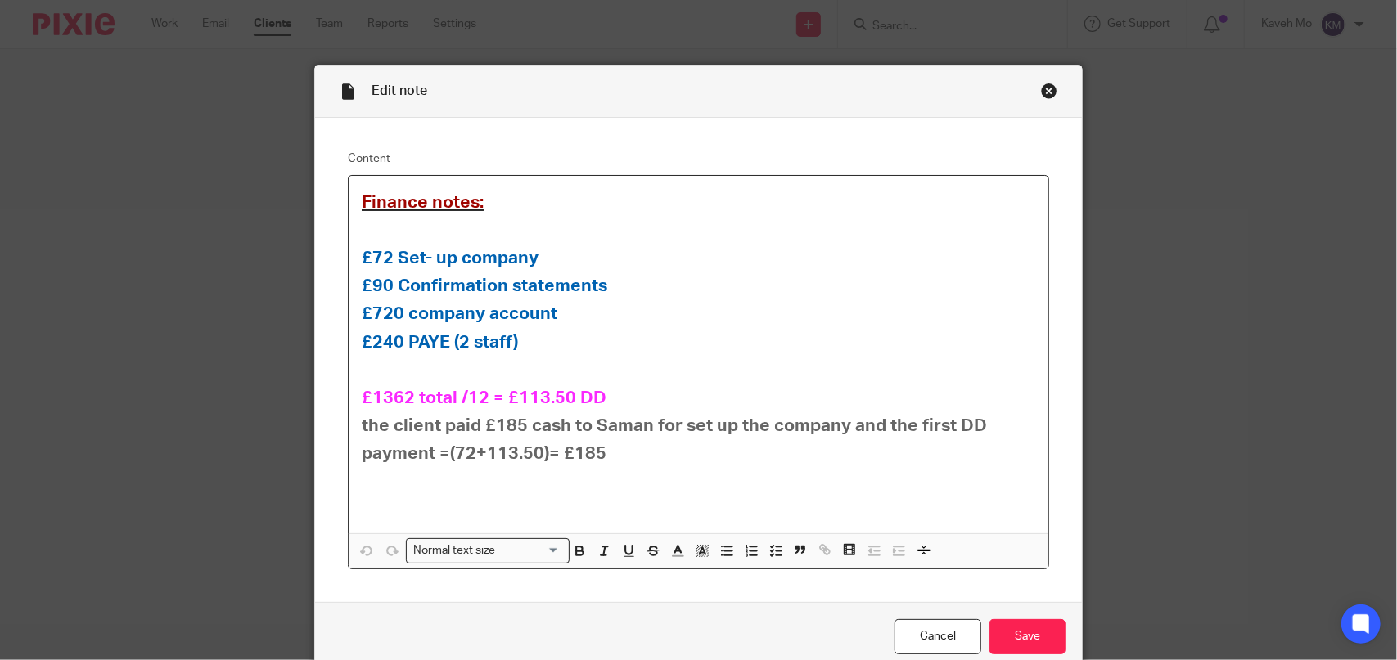
click at [1041, 92] on div "Close this dialog window" at bounding box center [1049, 91] width 16 height 16
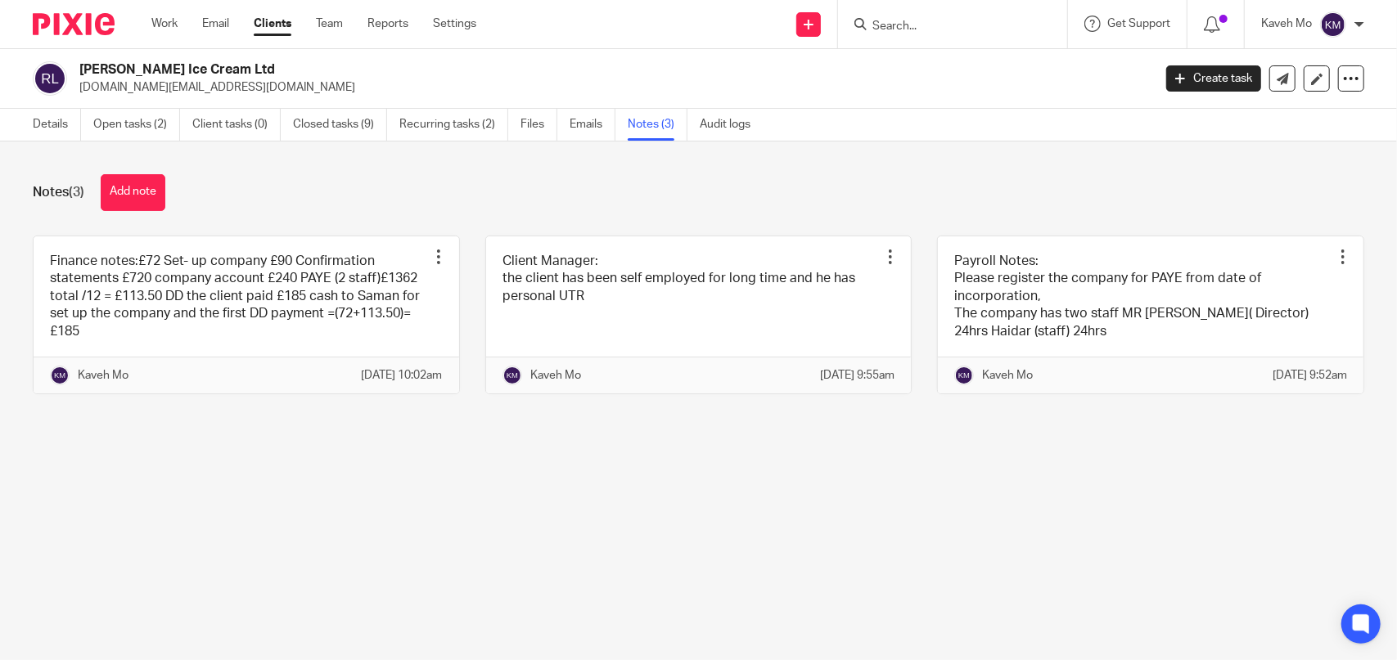
paste input "MM CONSULTANCY & SERVICE LIMITED"
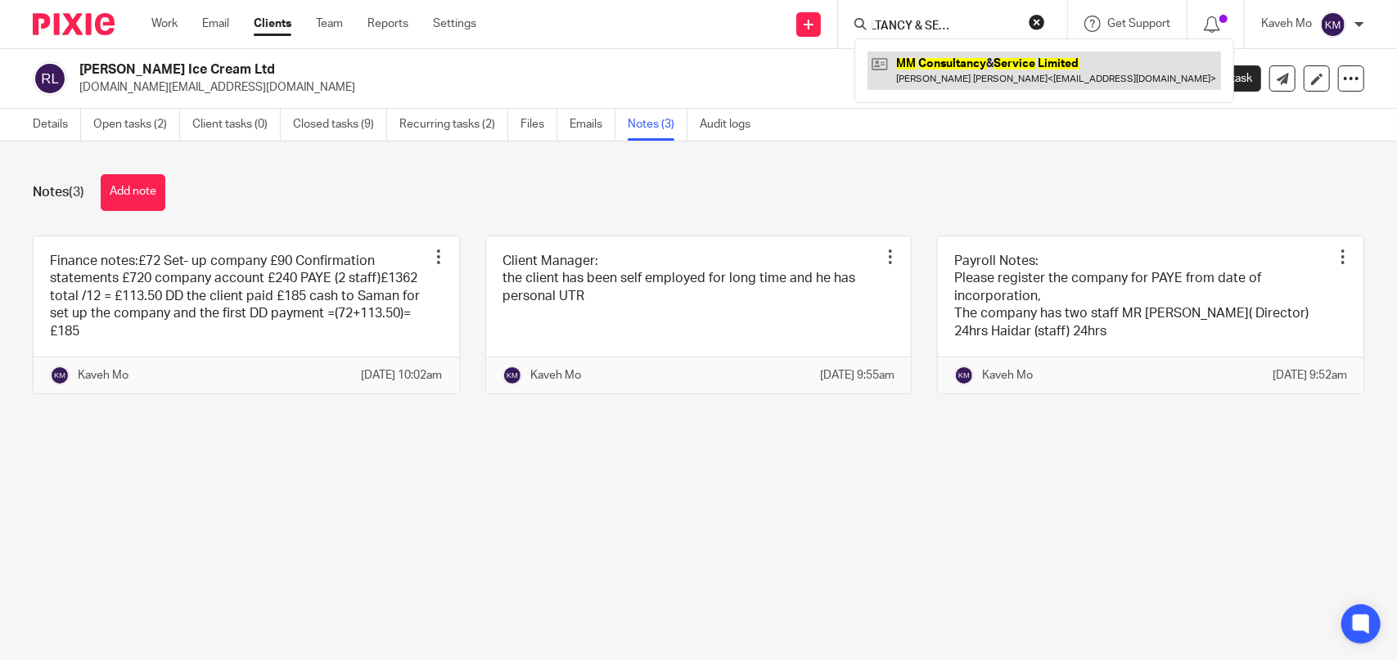
type input "MM CONSULTANCY & SERVICE LIMITED"
click at [932, 68] on link at bounding box center [1045, 71] width 354 height 38
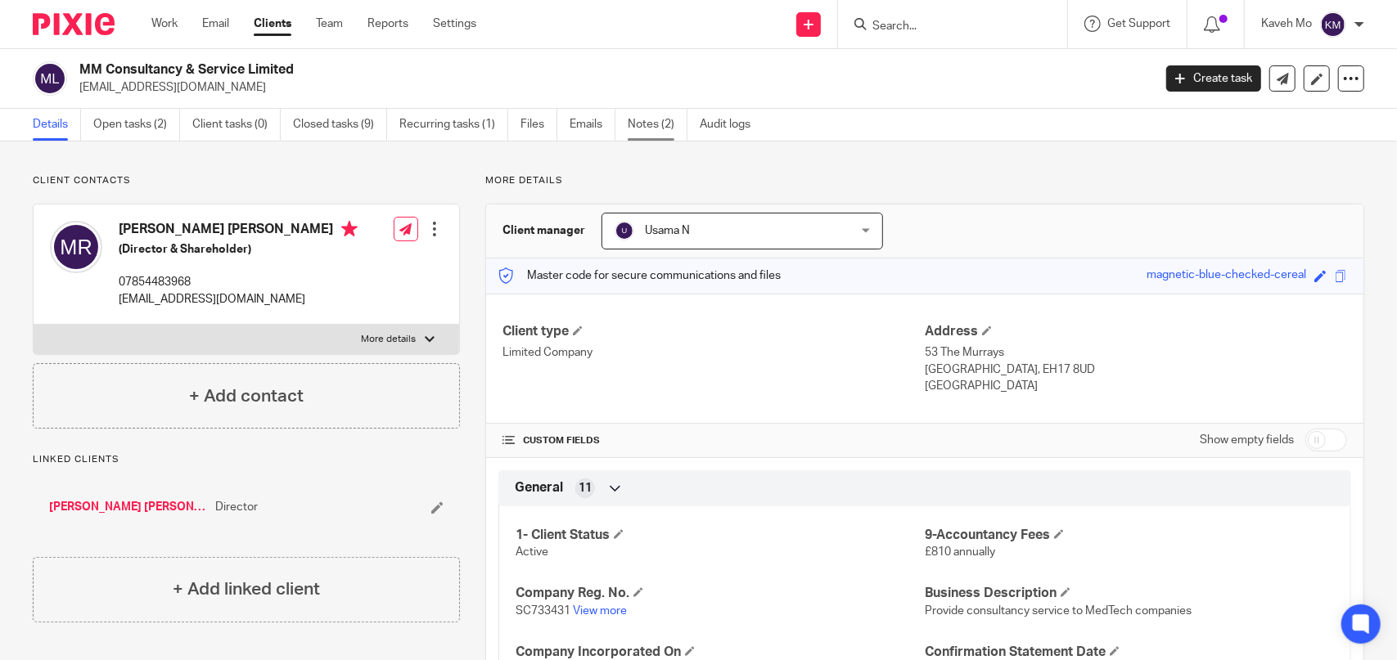
click at [651, 115] on link "Notes (2)" at bounding box center [658, 125] width 60 height 32
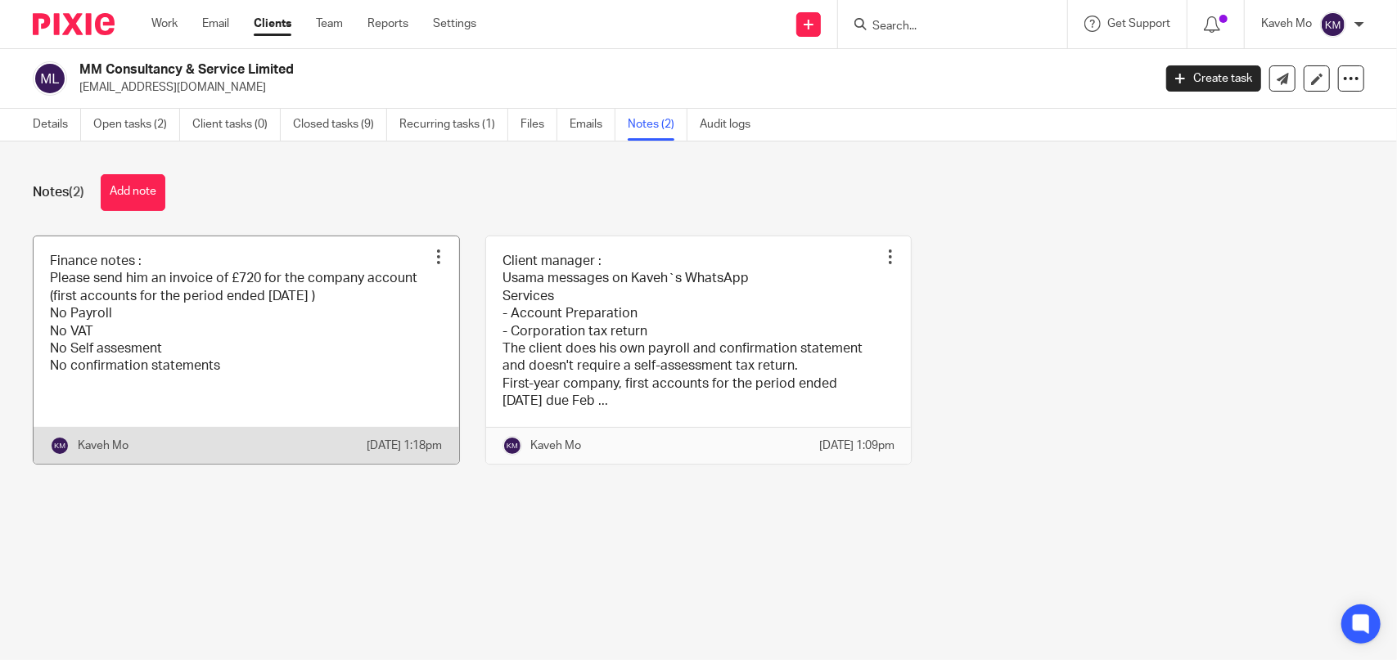
click at [295, 320] on link at bounding box center [247, 351] width 426 height 228
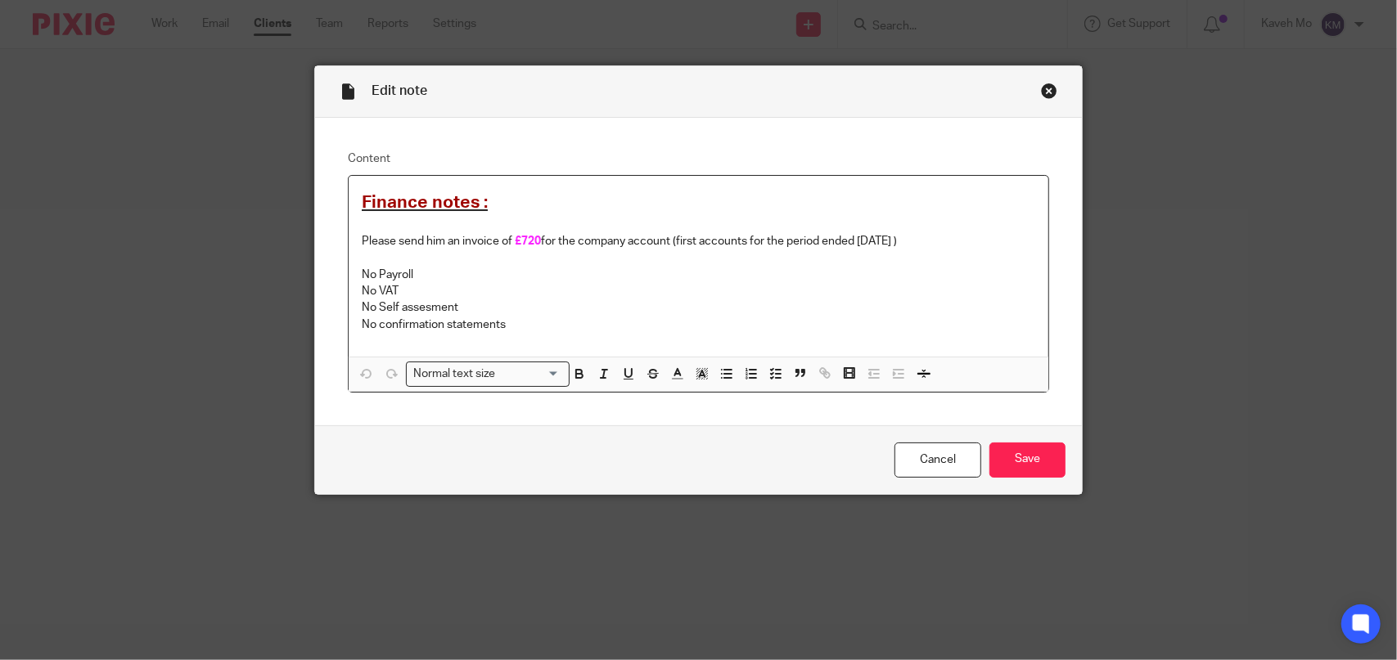
click at [1044, 89] on div "Close this dialog window" at bounding box center [1049, 91] width 16 height 16
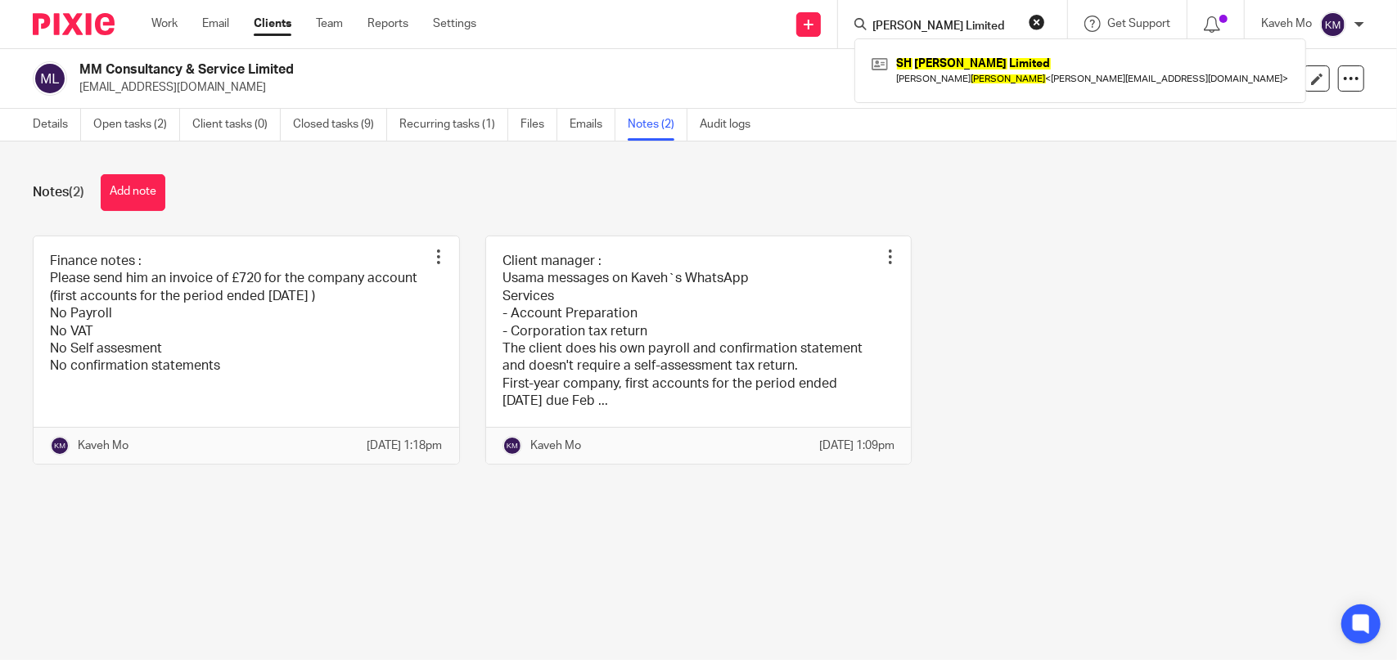
type input "[PERSON_NAME] Limited"
click button "submit" at bounding box center [0, 0] width 0 height 0
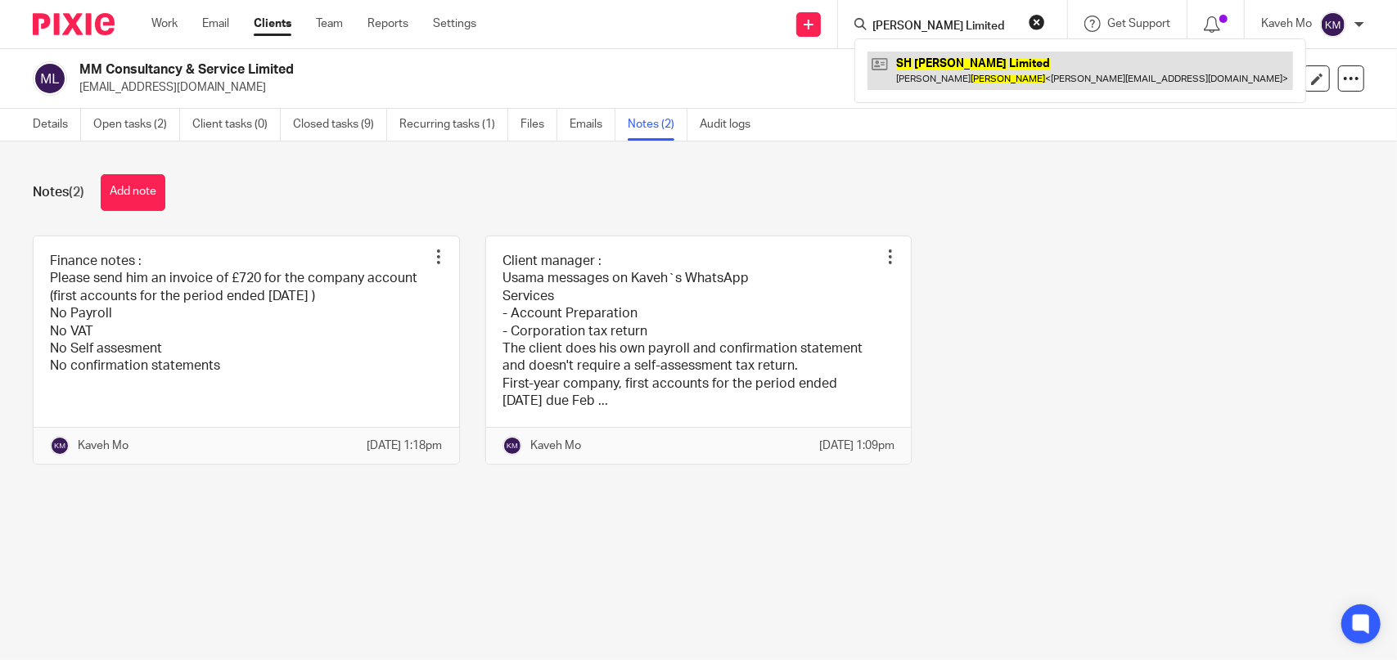
click at [908, 78] on link at bounding box center [1081, 71] width 426 height 38
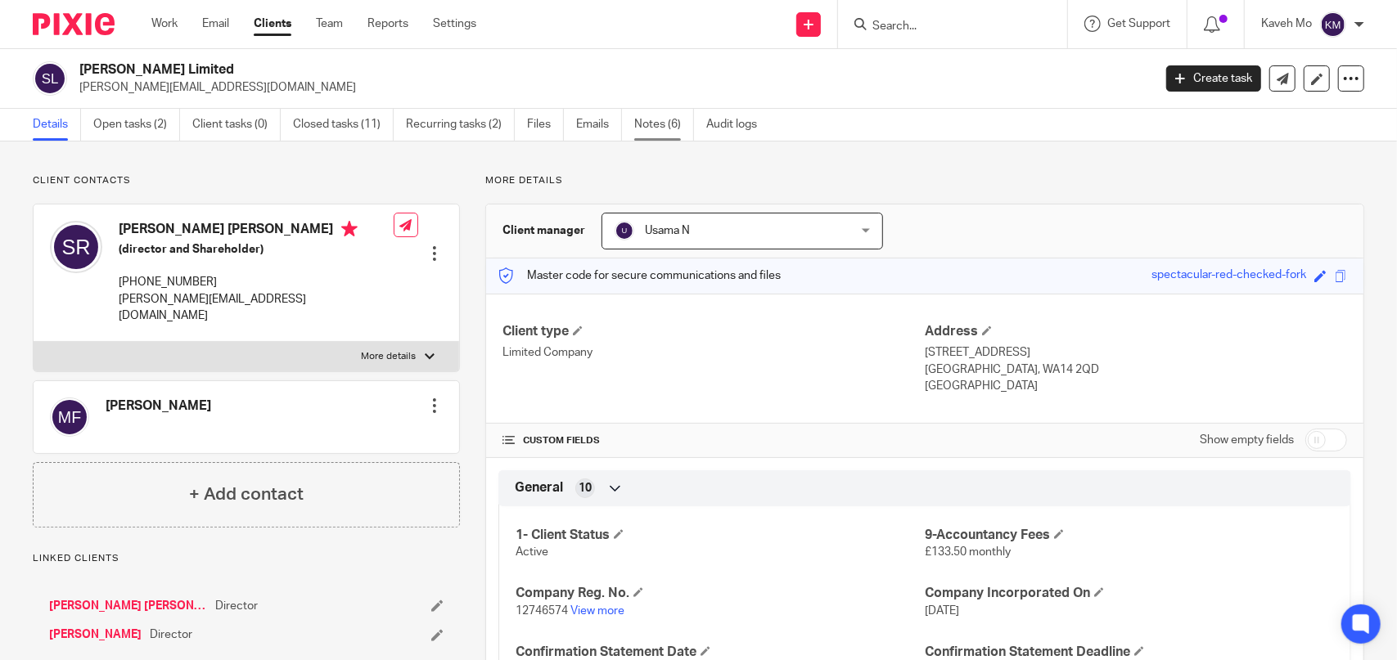
click at [655, 132] on link "Notes (6)" at bounding box center [664, 125] width 60 height 32
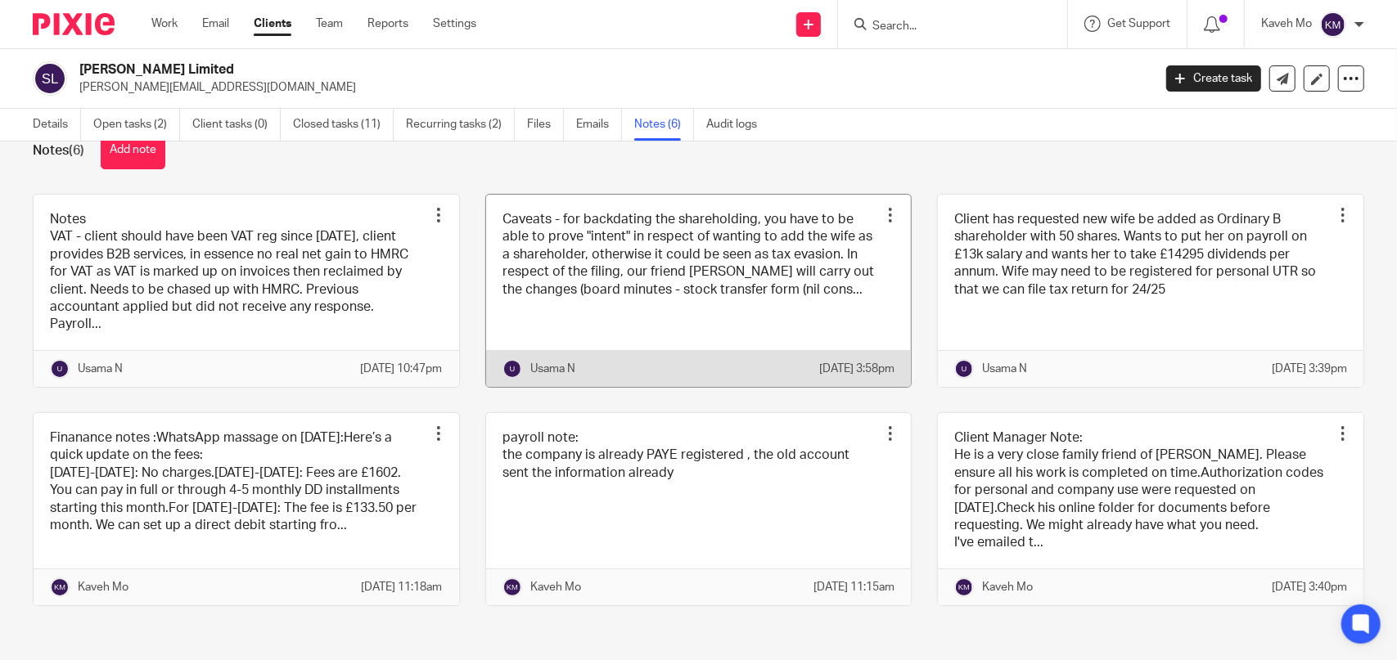
scroll to position [61, 0]
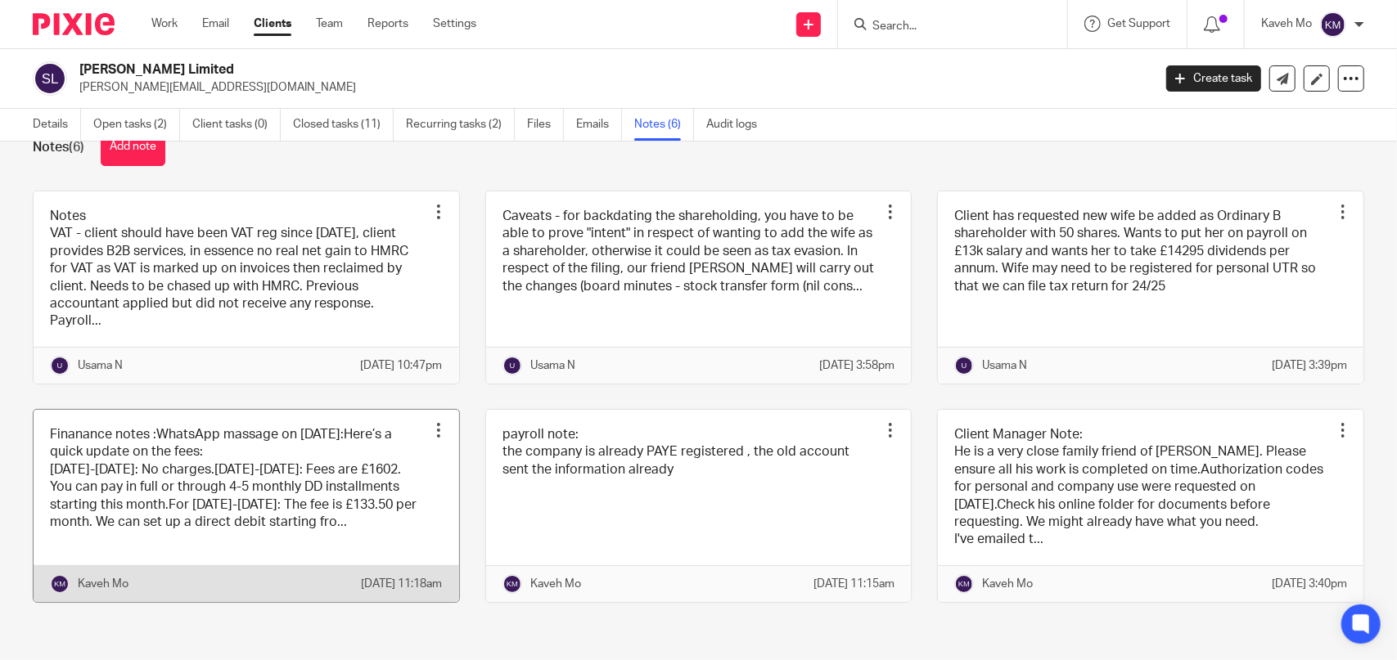
click at [250, 453] on link at bounding box center [247, 506] width 426 height 192
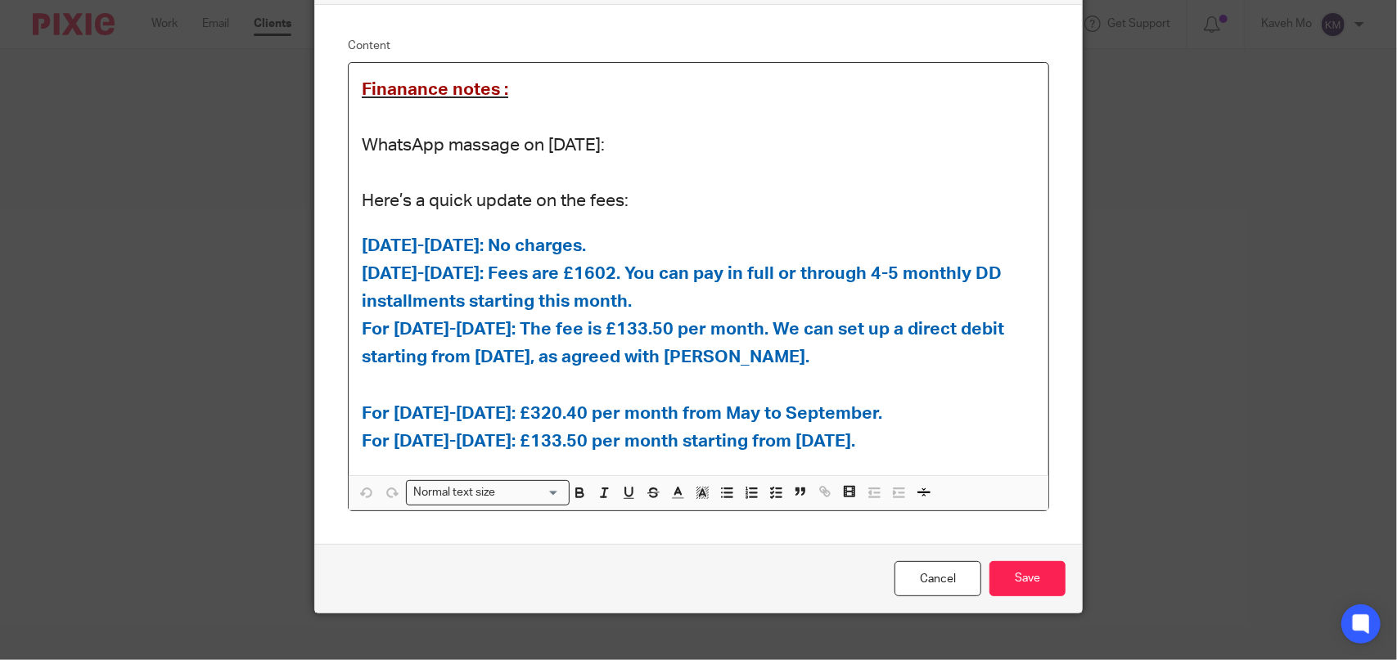
scroll to position [128, 0]
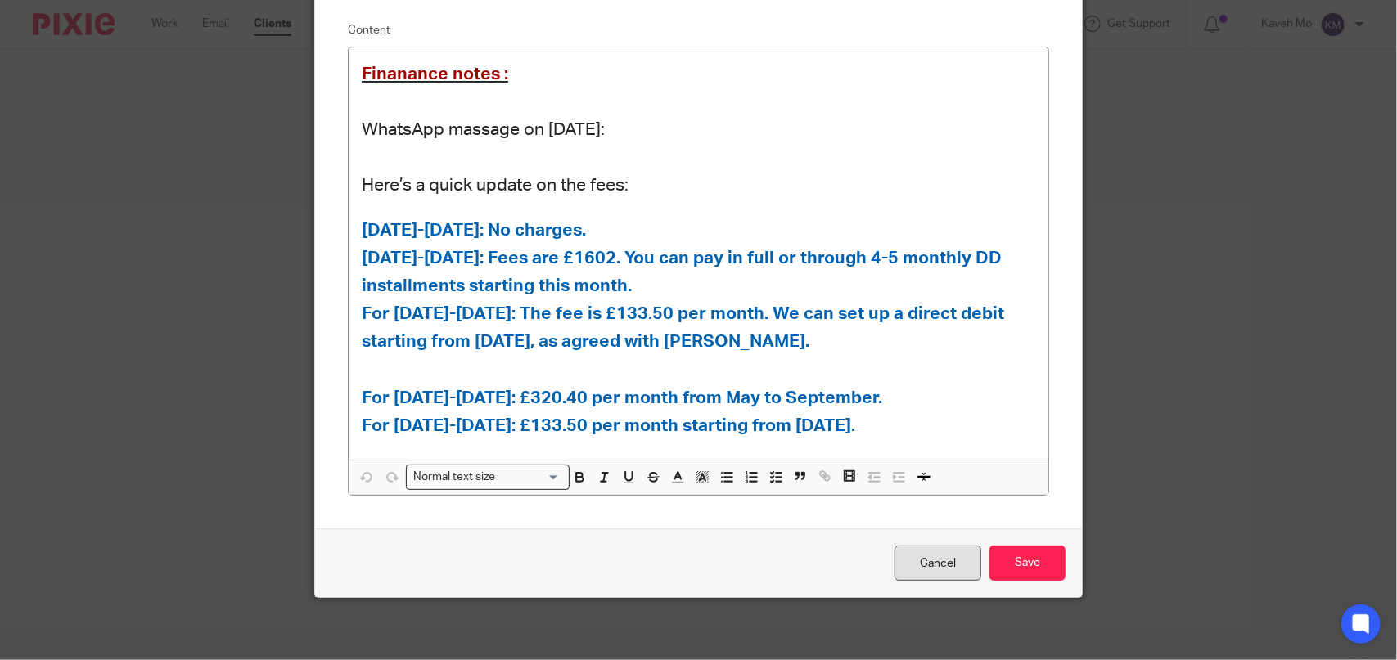
click at [931, 566] on link "Cancel" at bounding box center [938, 563] width 87 height 35
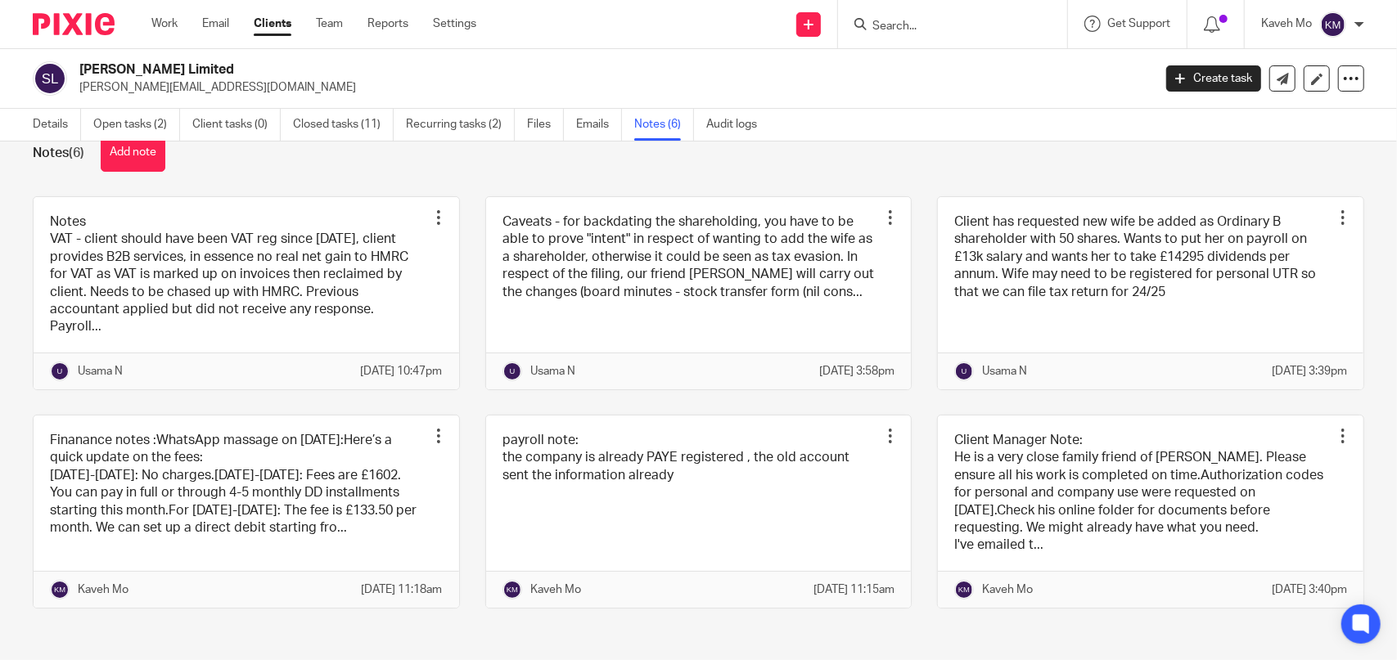
scroll to position [61, 0]
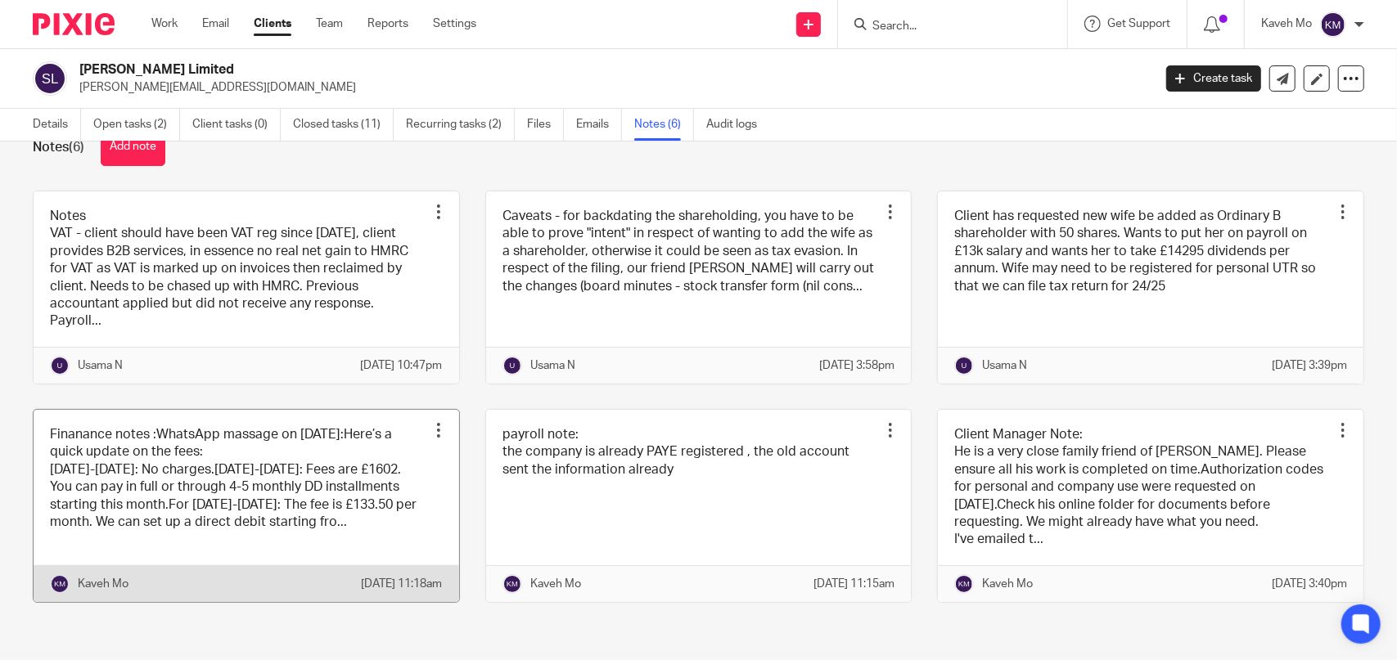
click at [286, 443] on link at bounding box center [247, 506] width 426 height 192
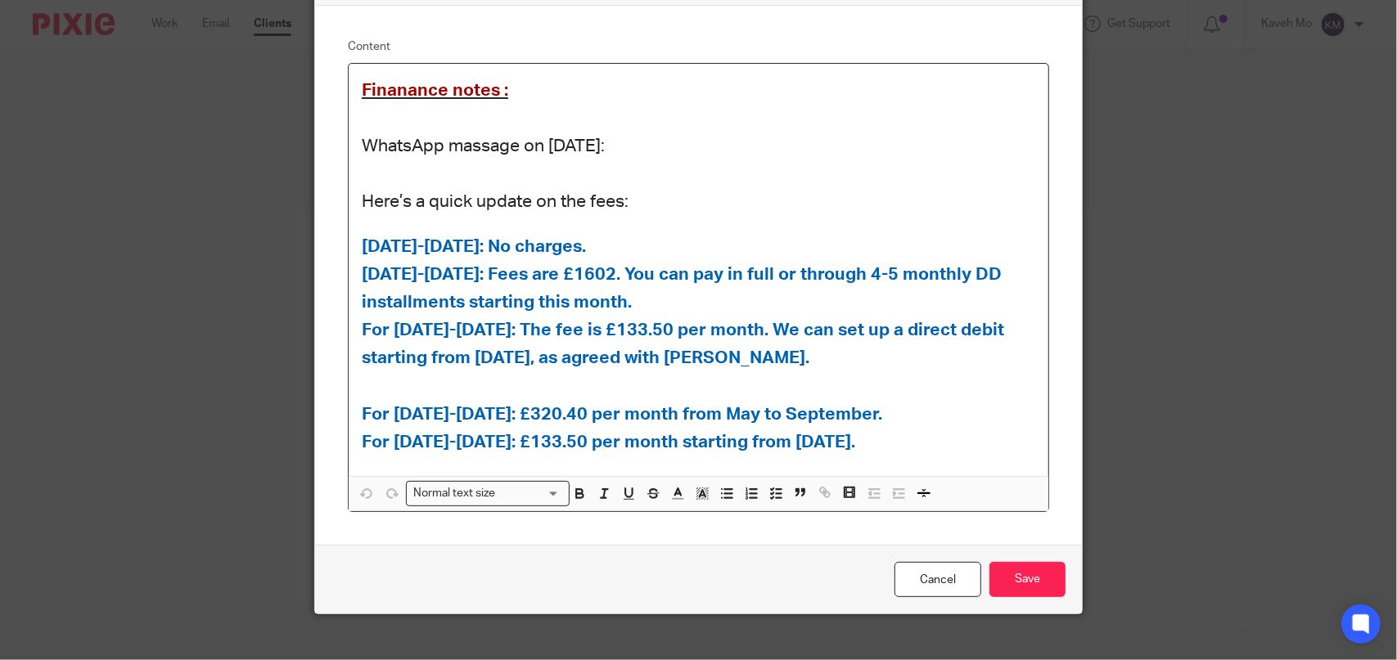
scroll to position [128, 0]
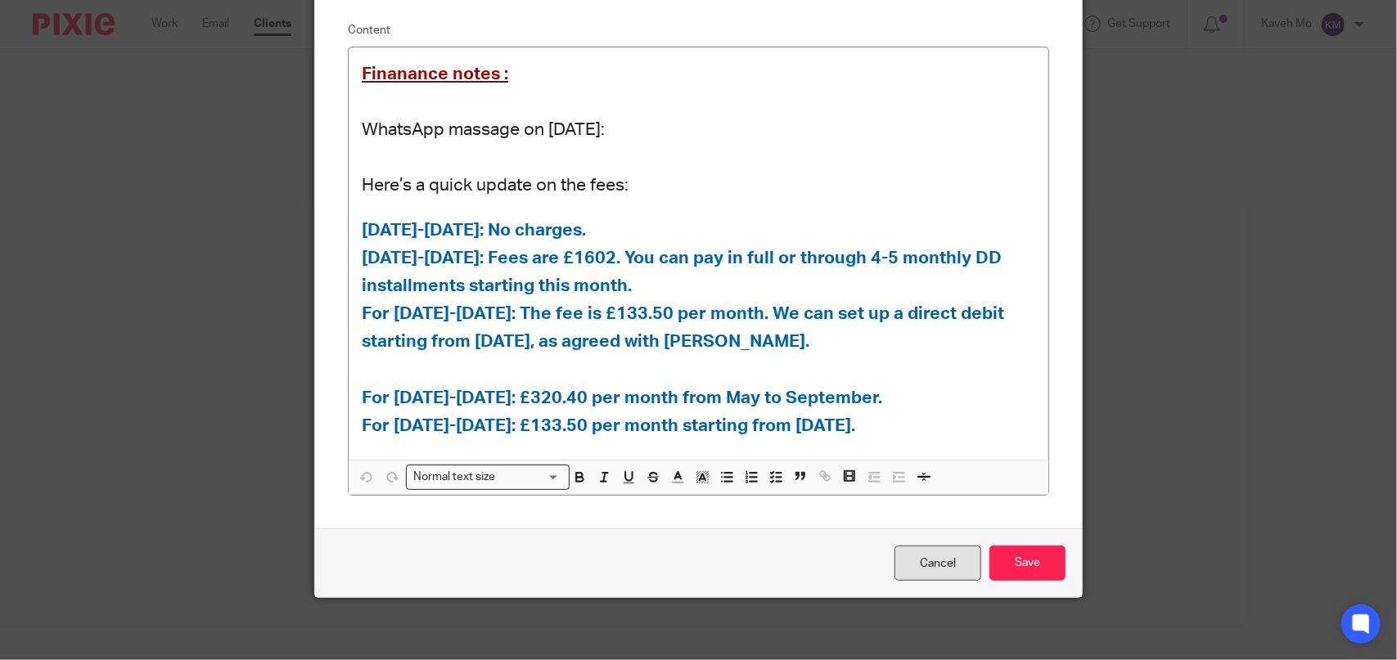
click at [949, 564] on link "Cancel" at bounding box center [938, 563] width 87 height 35
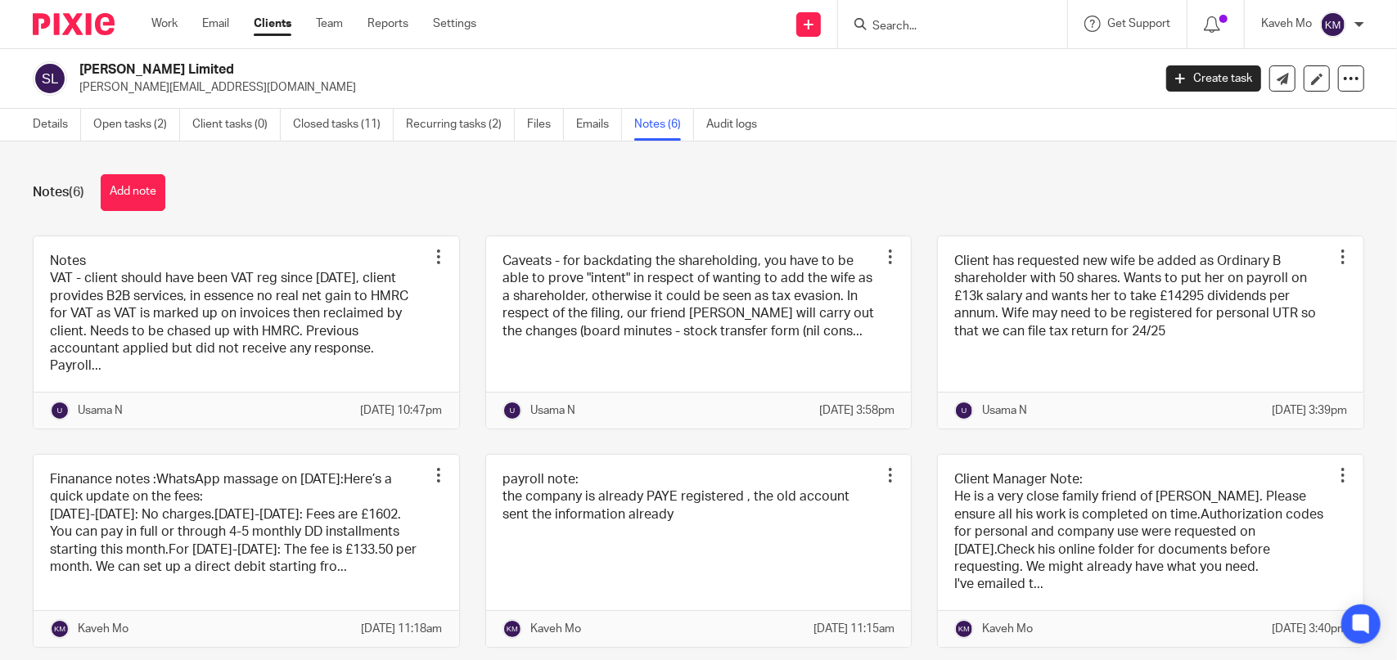
scroll to position [61, 0]
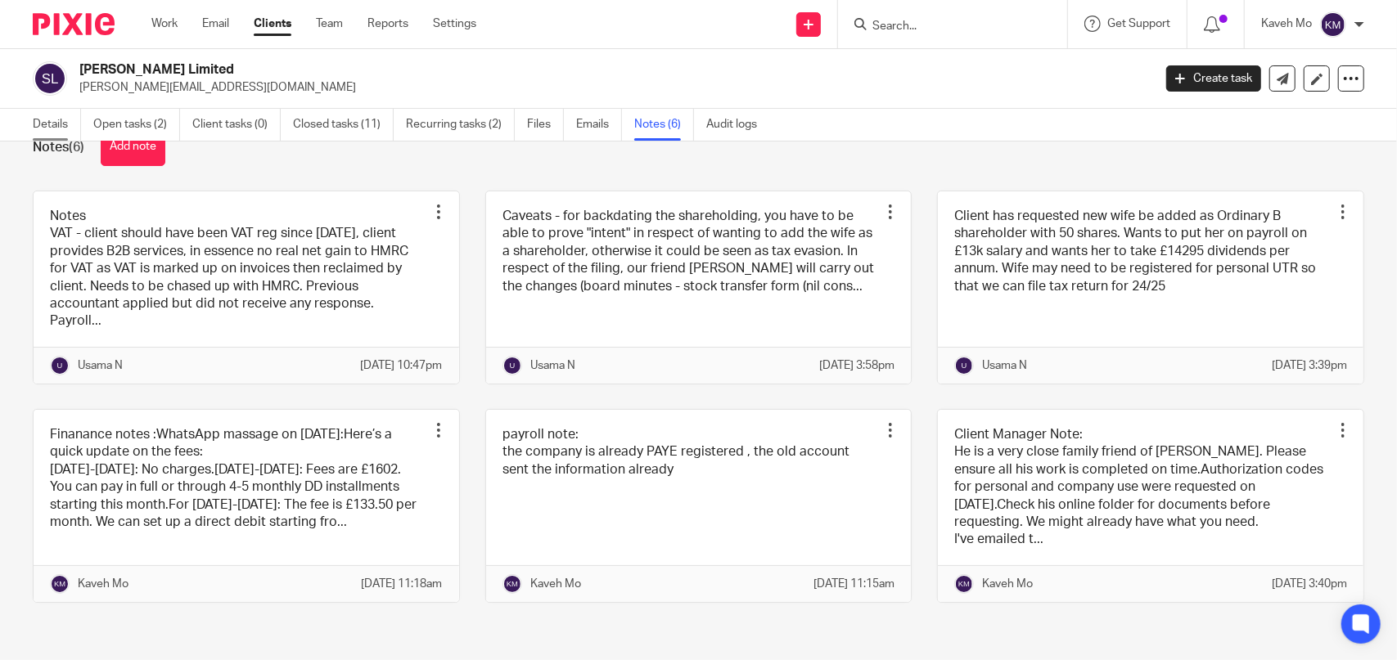
click at [40, 127] on link "Details" at bounding box center [57, 125] width 48 height 32
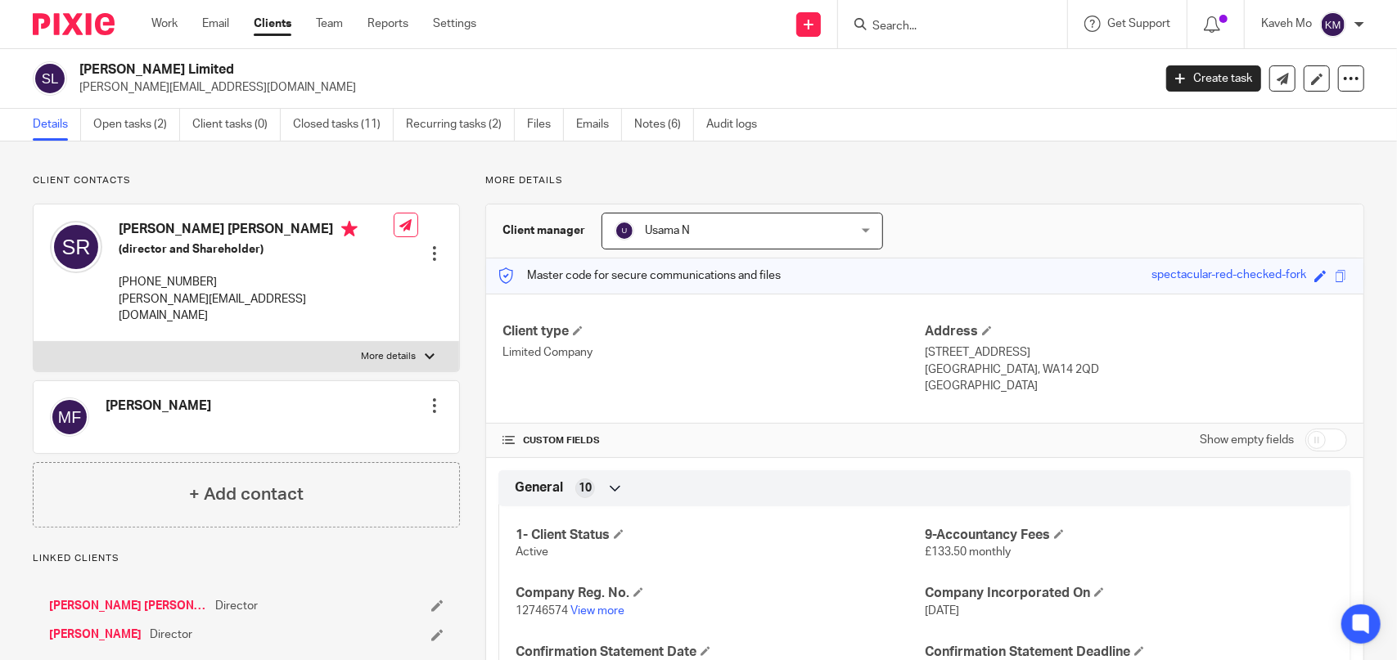
click at [138, 627] on link "[PERSON_NAME]" at bounding box center [95, 635] width 92 height 16
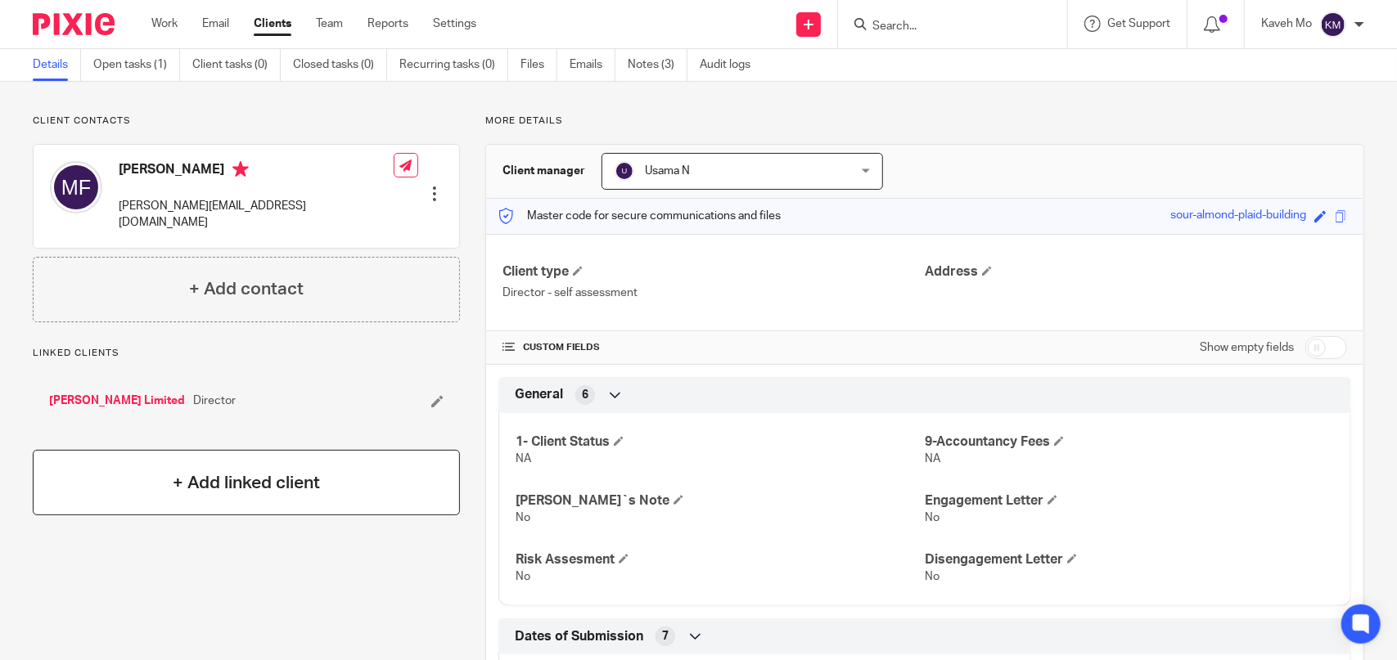
scroll to position [22, 0]
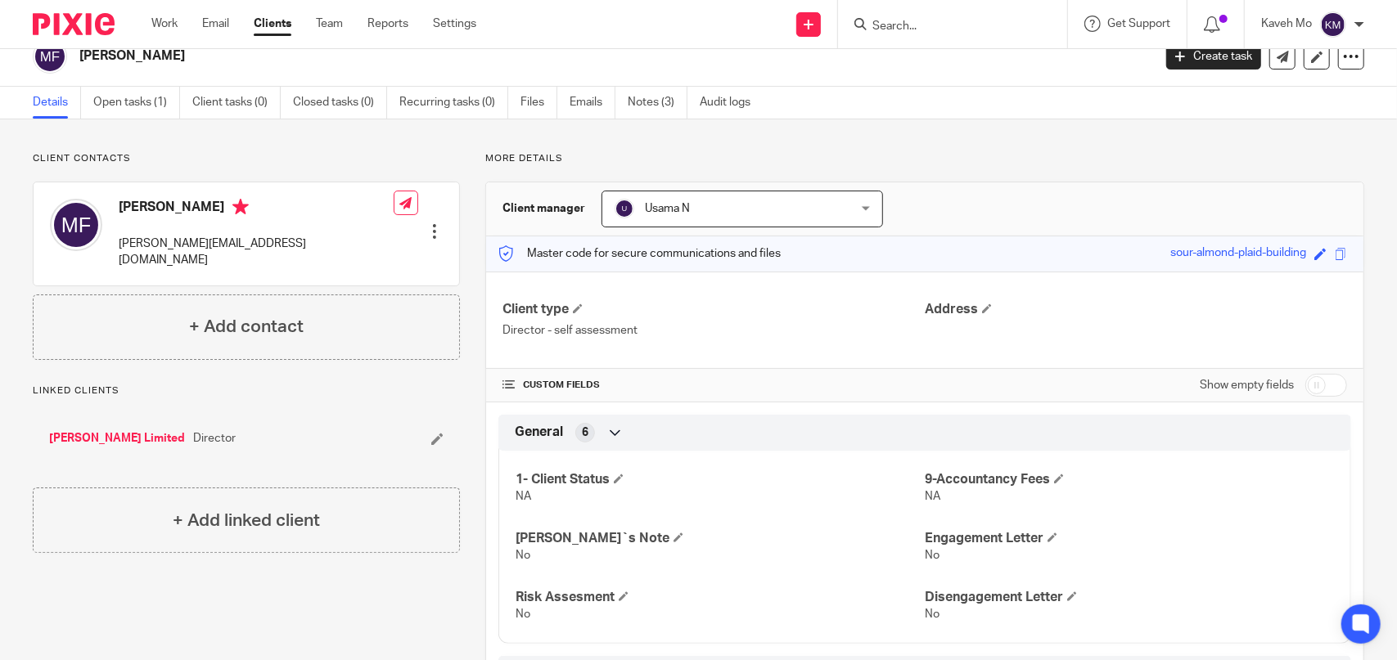
click at [116, 430] on link "[PERSON_NAME] Limited" at bounding box center [117, 438] width 136 height 16
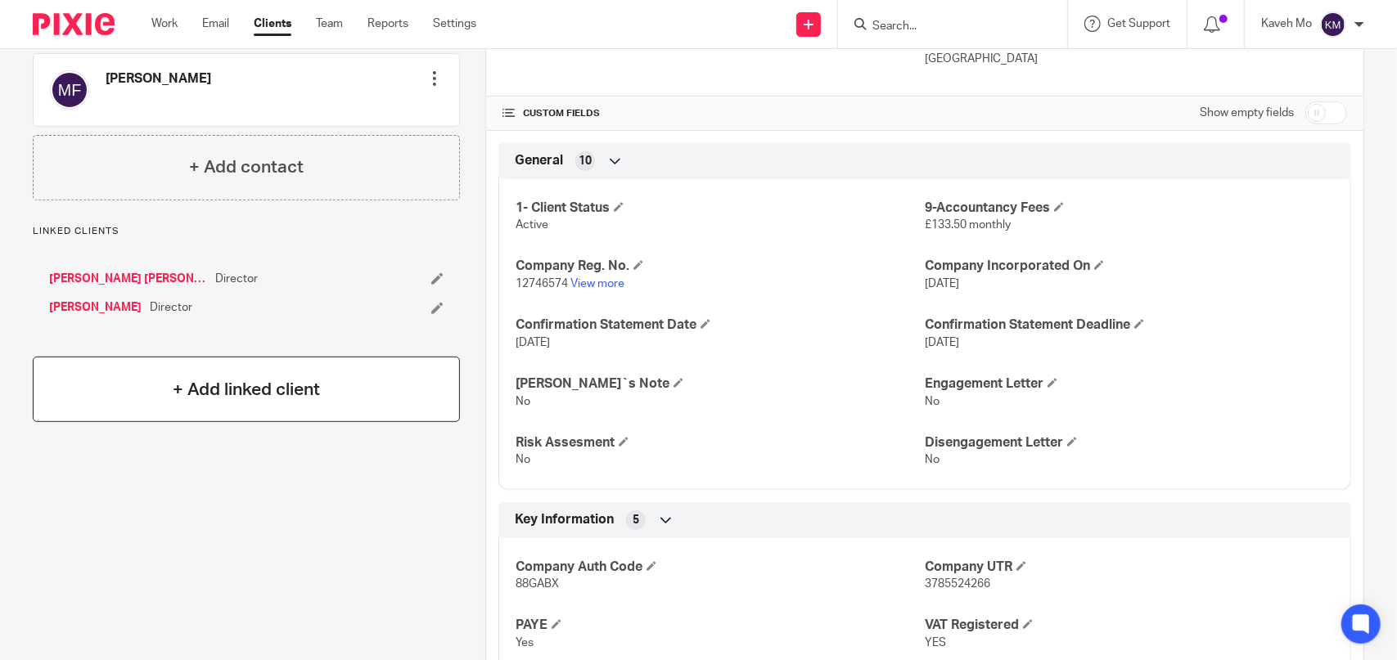
scroll to position [246, 0]
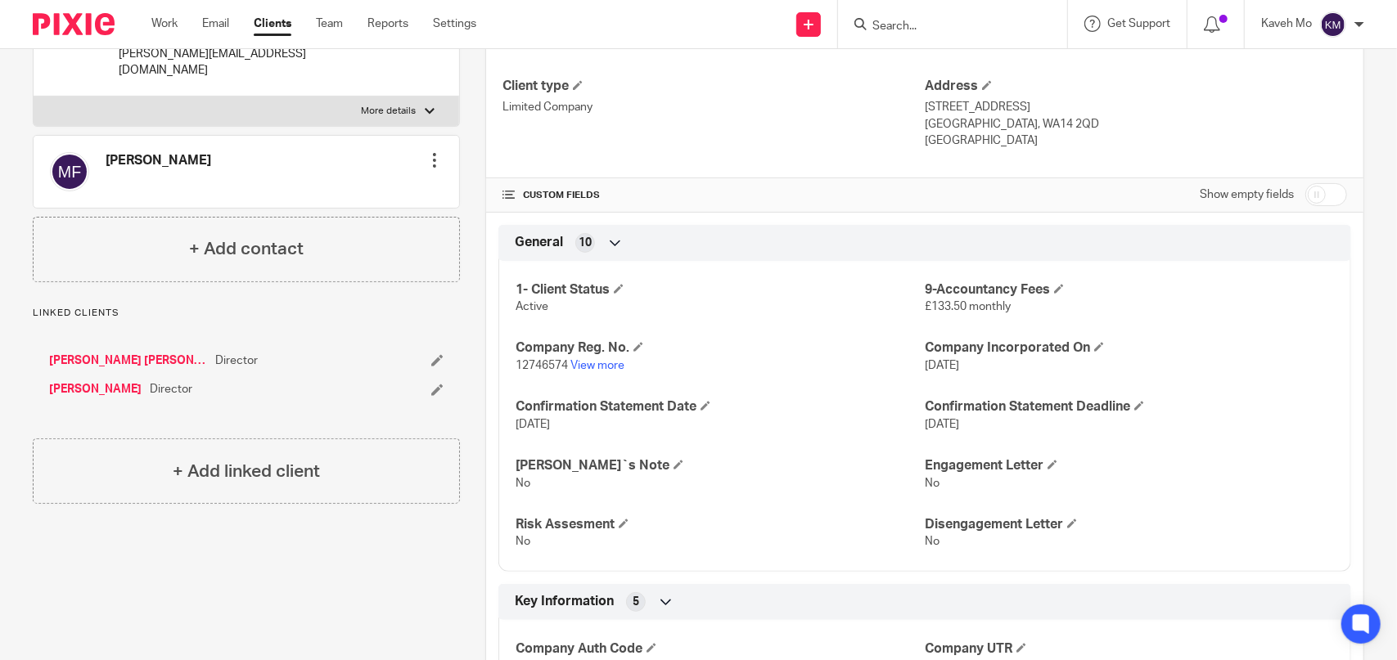
click at [87, 381] on link "[PERSON_NAME]" at bounding box center [95, 389] width 92 height 16
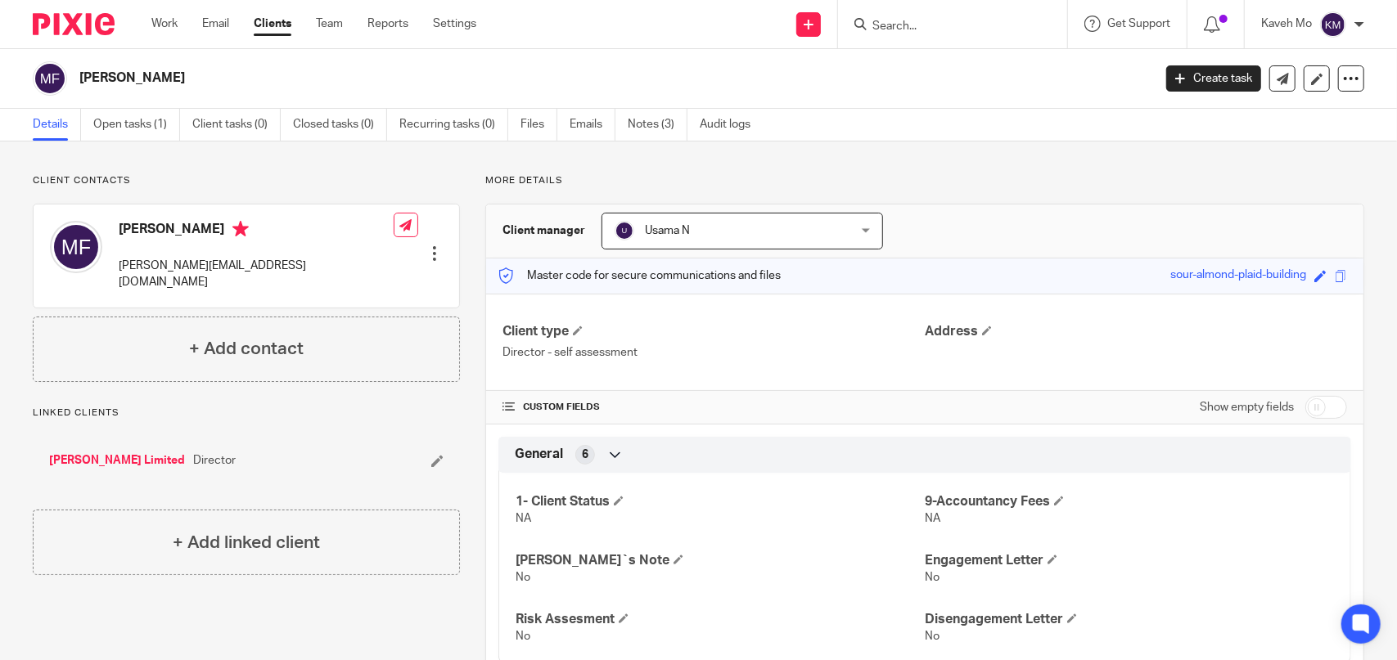
click at [95, 453] on link "SH Rahman Limited" at bounding box center [117, 461] width 136 height 16
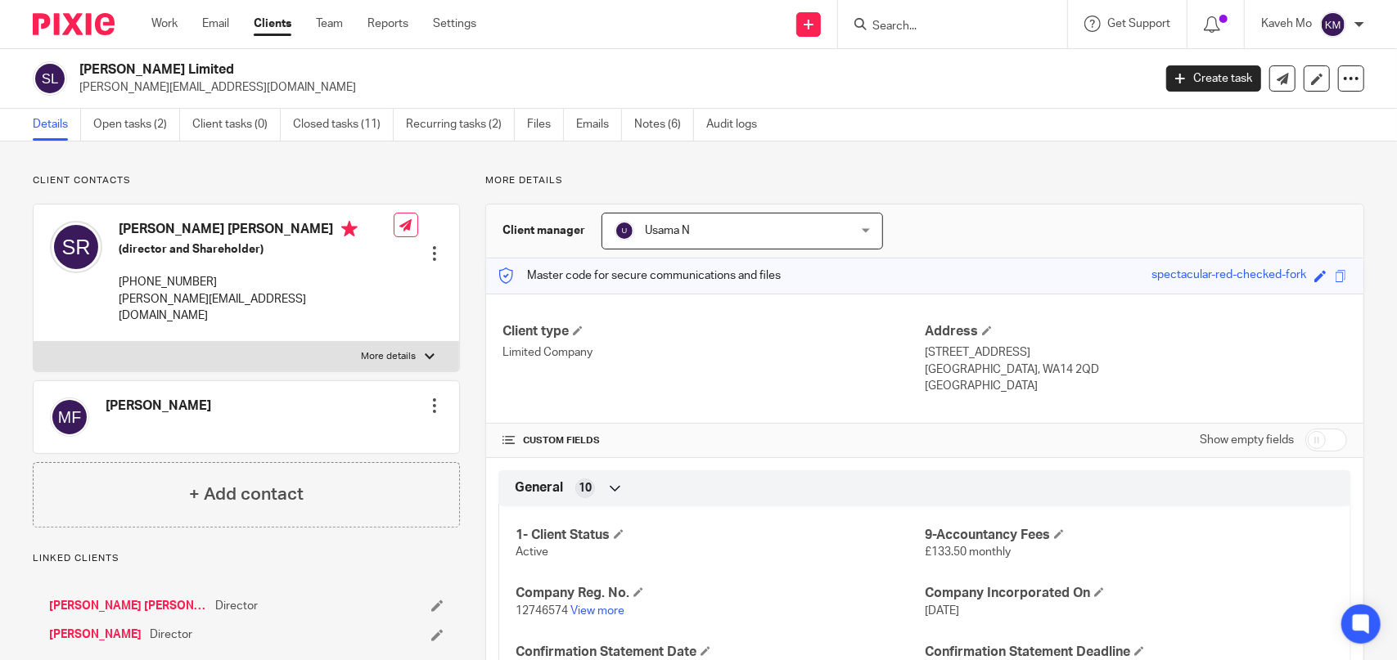
click at [211, 412] on div "Mohsina Sadia Ferdousee" at bounding box center [159, 417] width 106 height 39
click at [655, 124] on link "Notes (6)" at bounding box center [664, 125] width 60 height 32
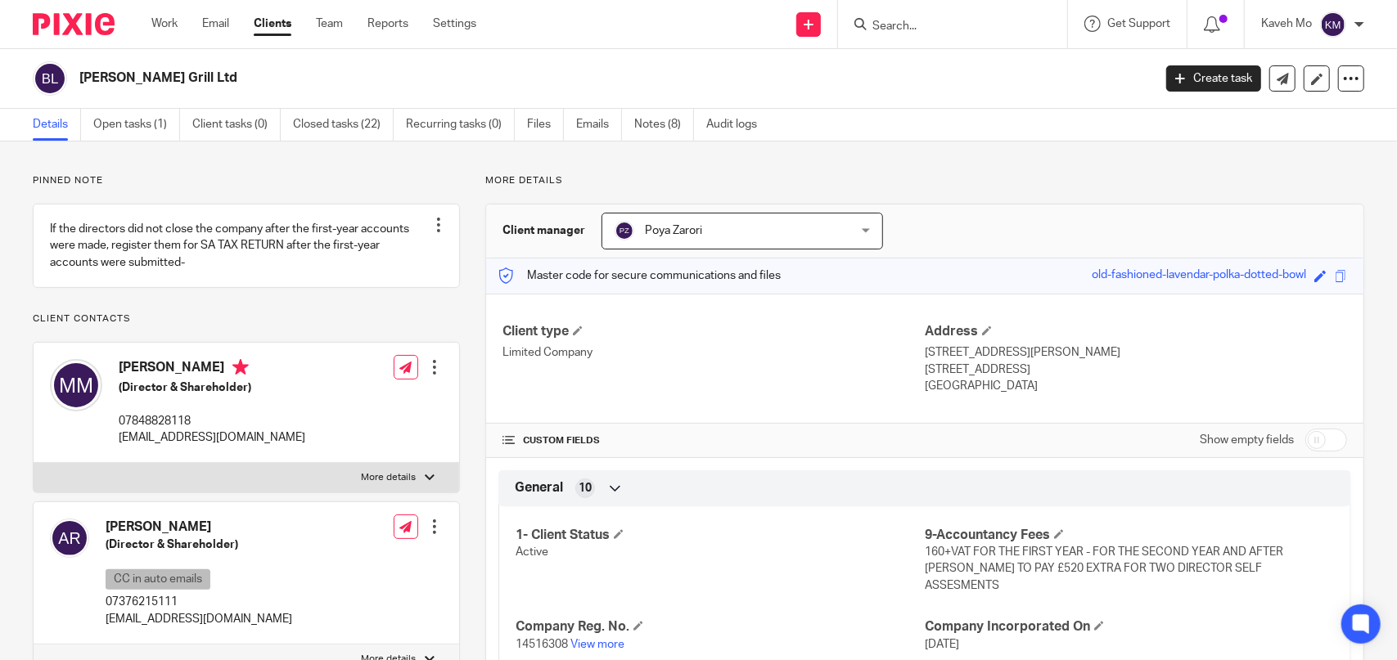
paste input "Northwest Business Alliance Ltd"
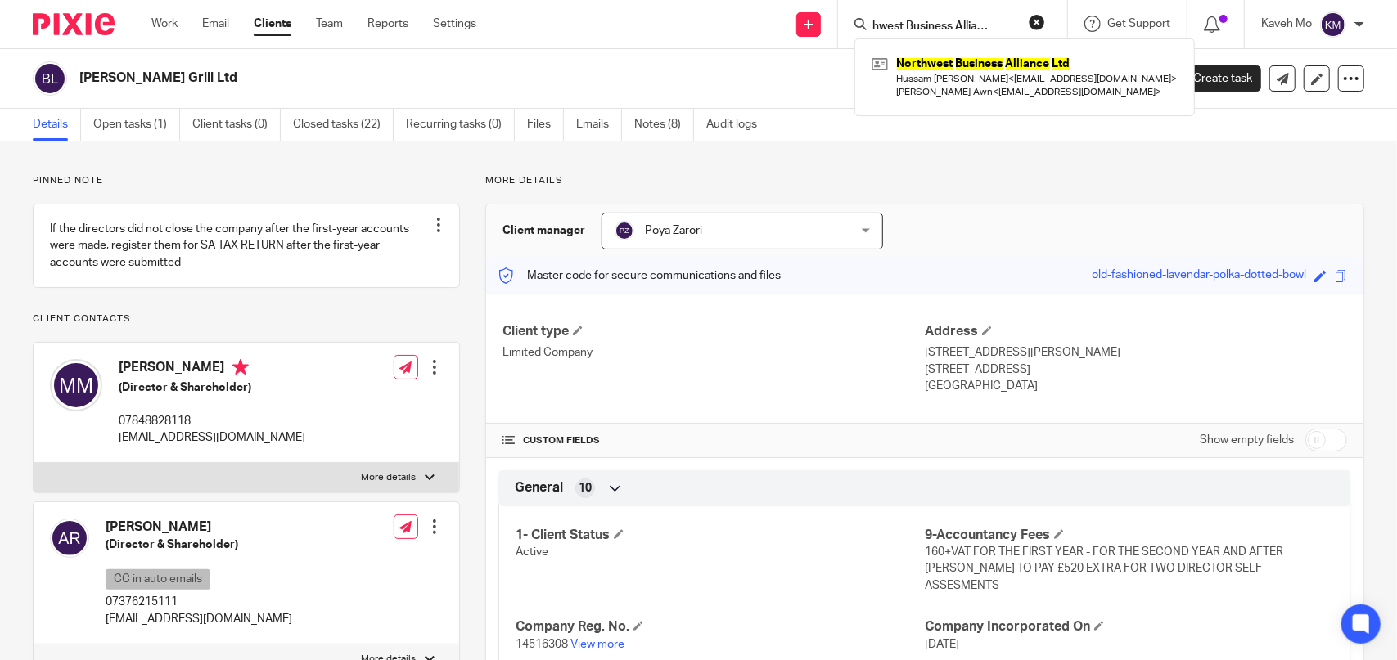
type input "Northwest Business Alliance Ltd"
click button "submit" at bounding box center [0, 0] width 0 height 0
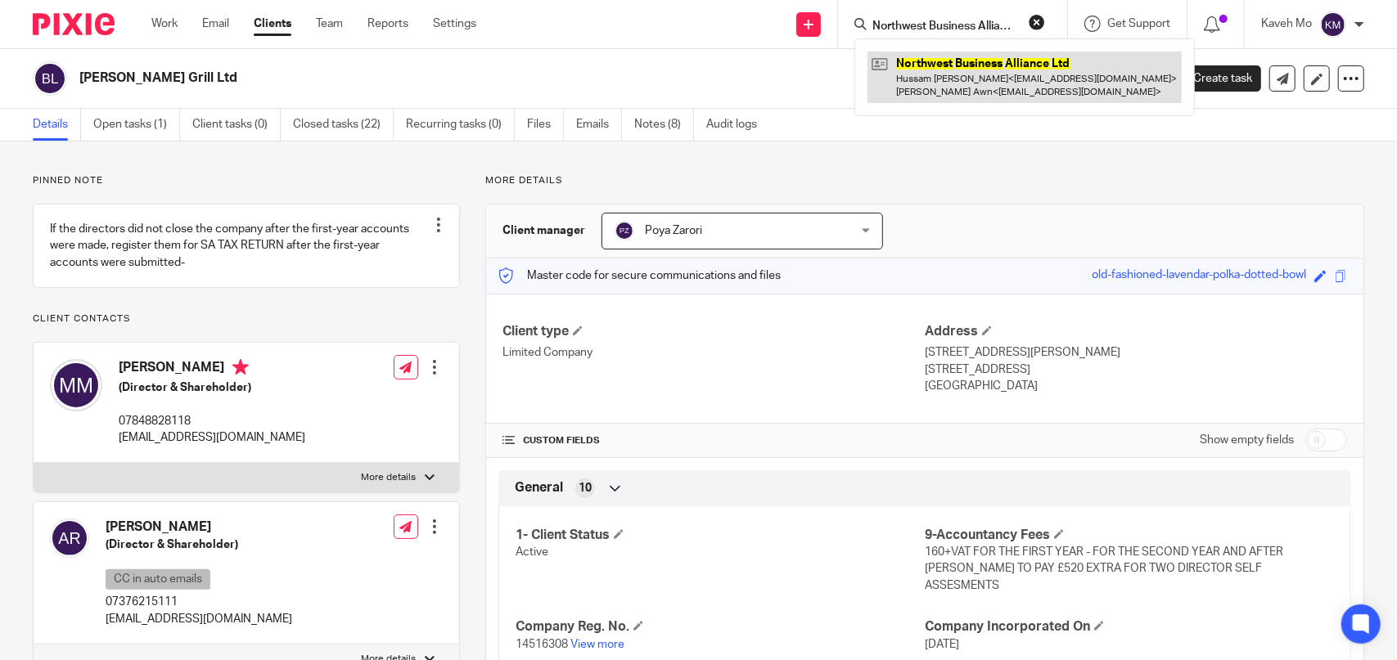
click at [985, 65] on link at bounding box center [1025, 77] width 314 height 51
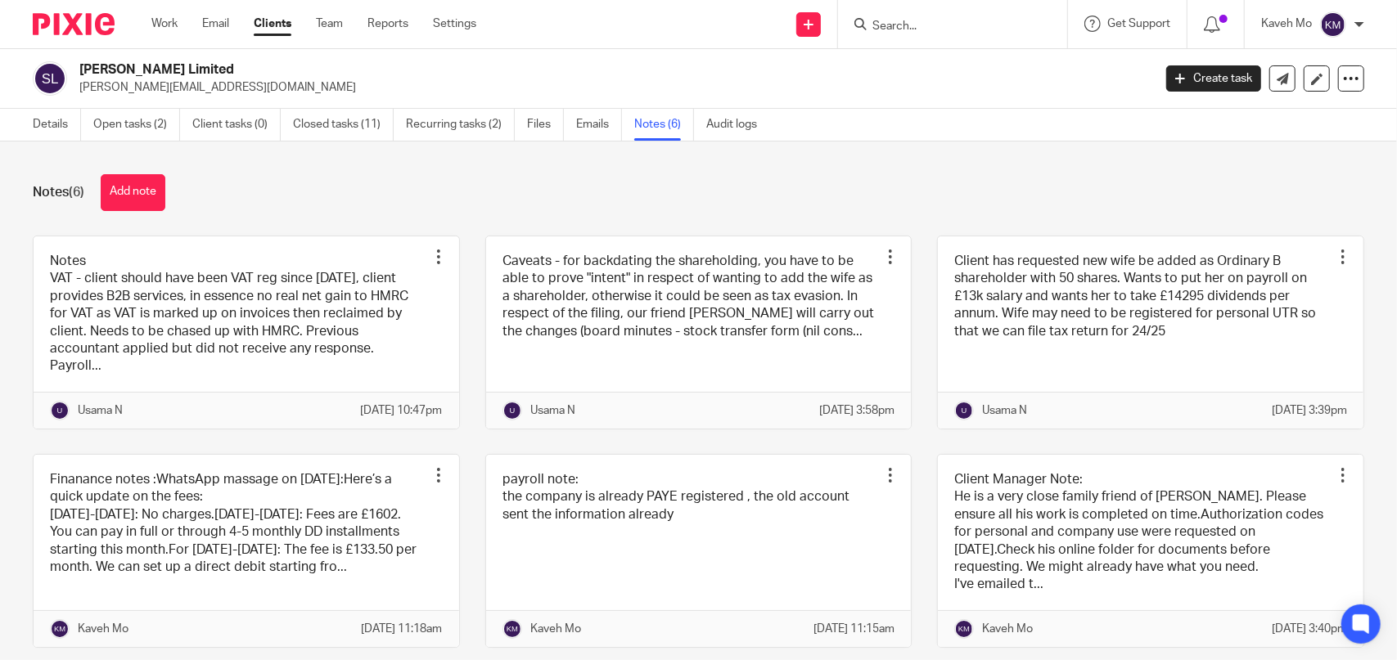
scroll to position [61, 0]
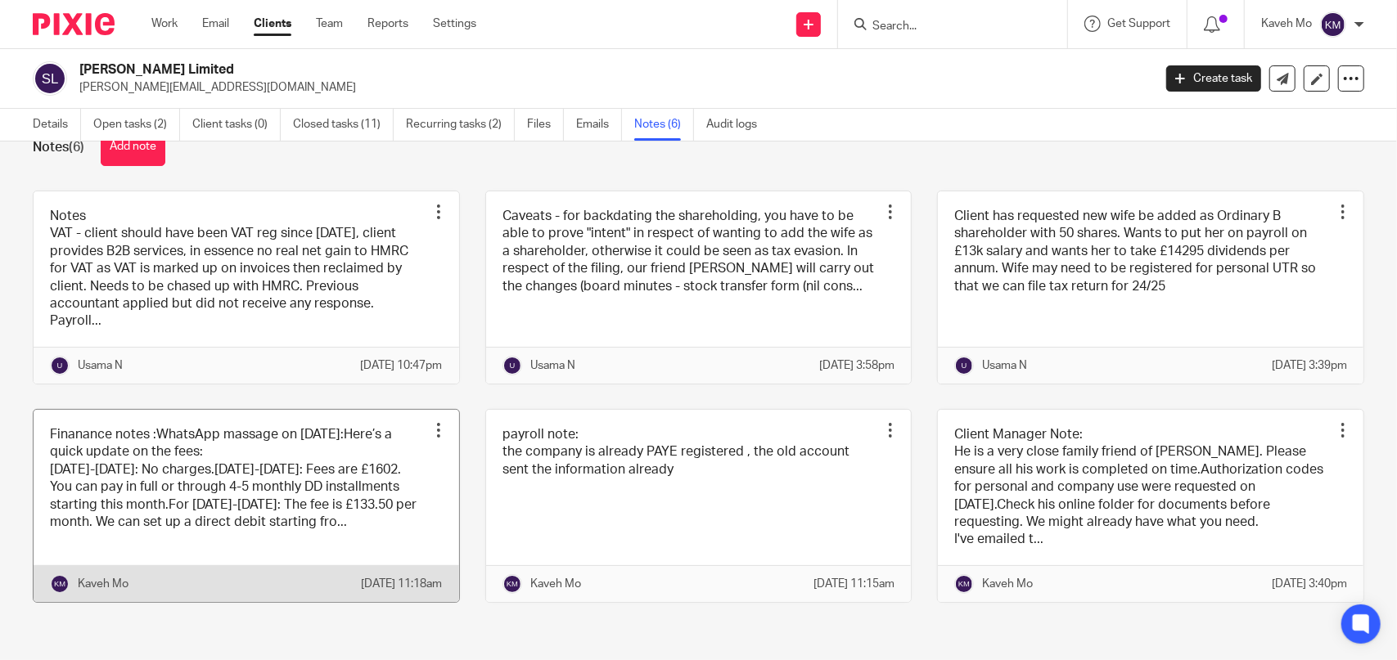
click at [169, 486] on link at bounding box center [247, 506] width 426 height 192
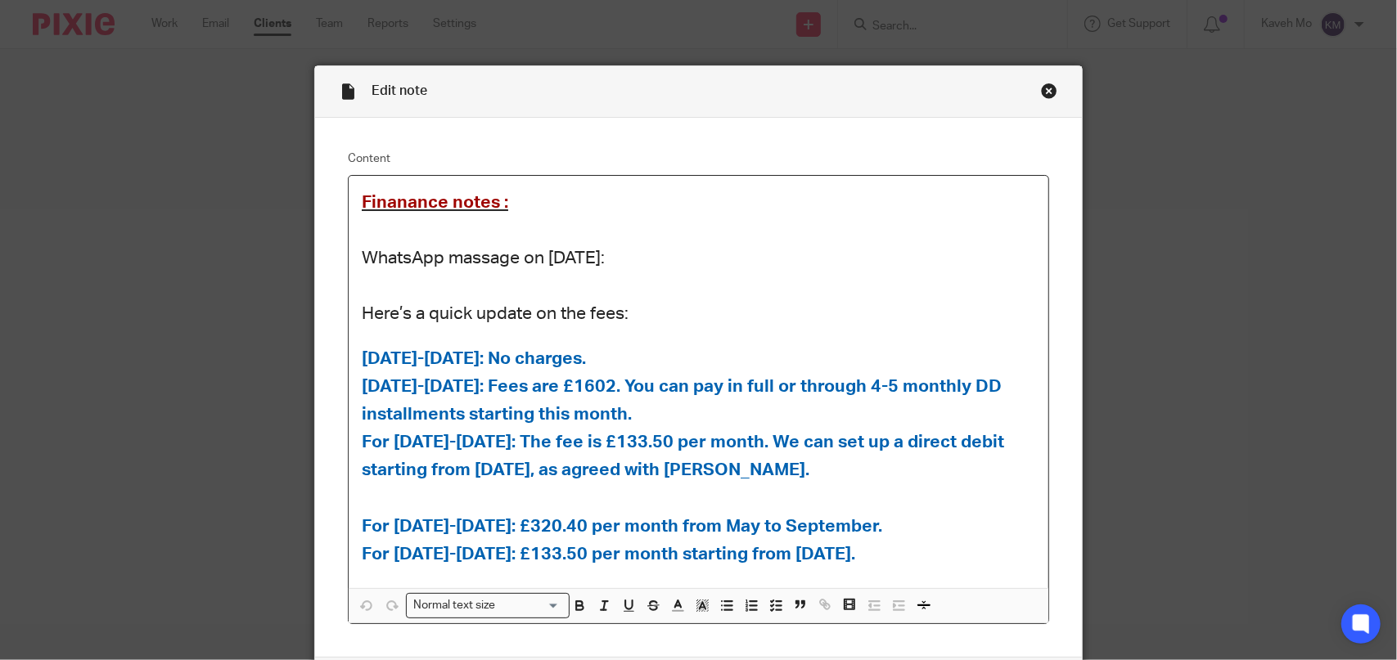
click at [1046, 95] on div "Close this dialog window" at bounding box center [1049, 91] width 16 height 16
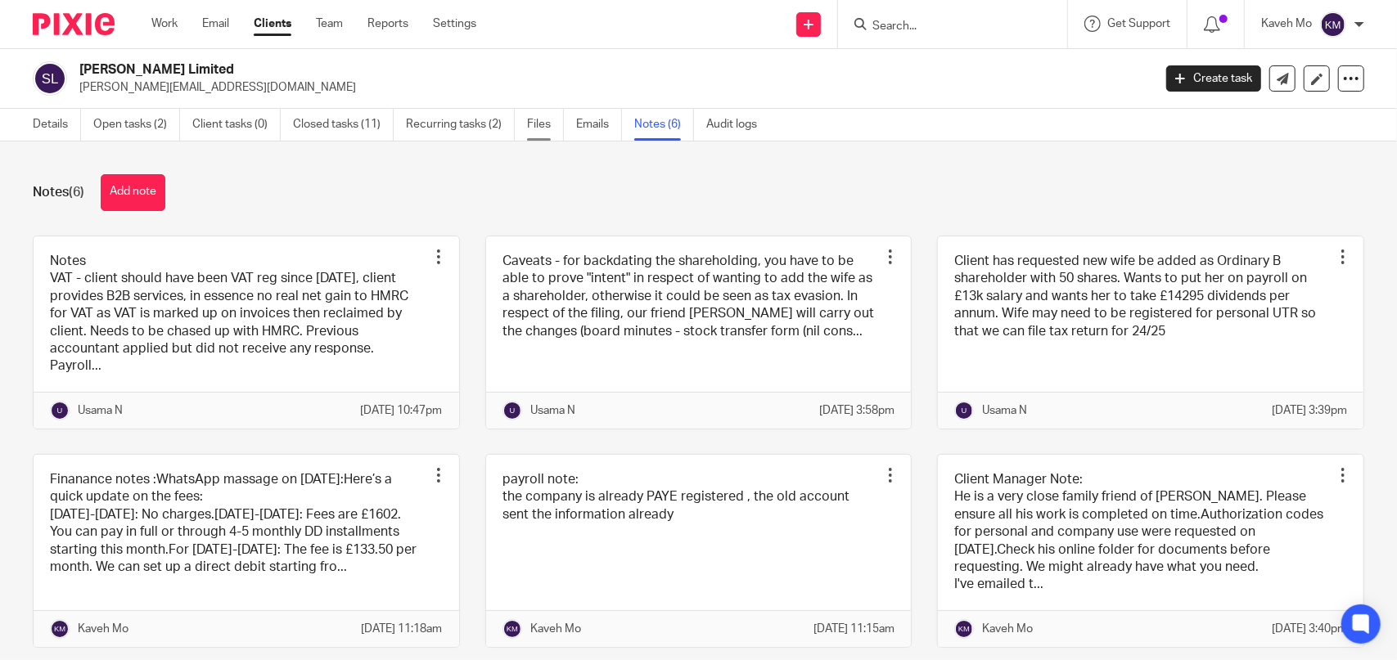
click at [539, 125] on link "Files" at bounding box center [545, 125] width 37 height 32
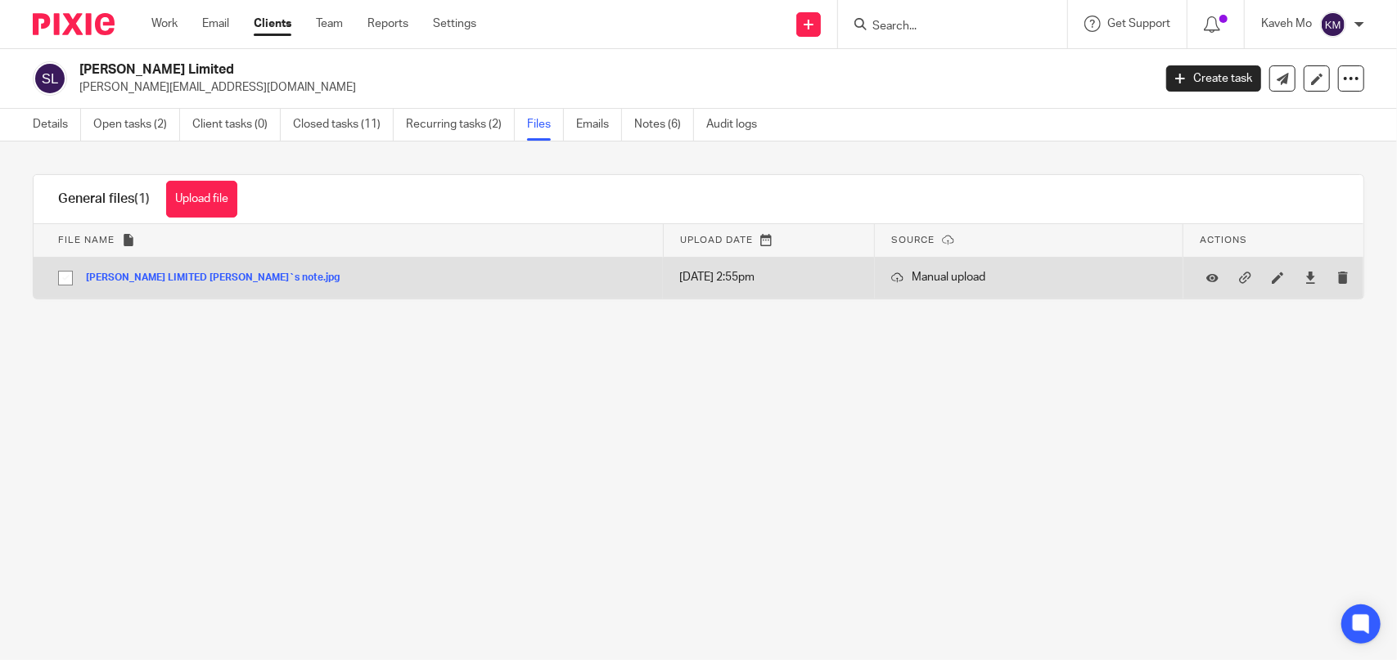
click at [211, 277] on button "[PERSON_NAME] LIMITED [PERSON_NAME]`s note.jpg" at bounding box center [219, 278] width 266 height 11
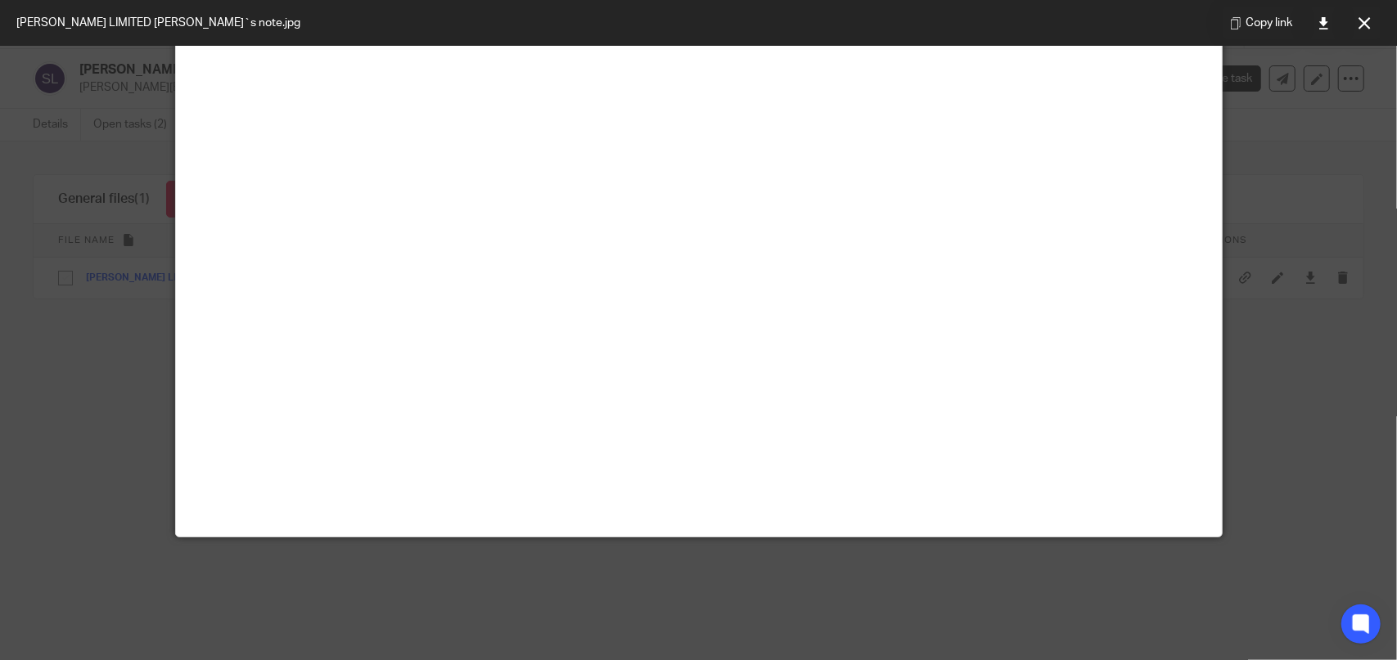
scroll to position [818, 0]
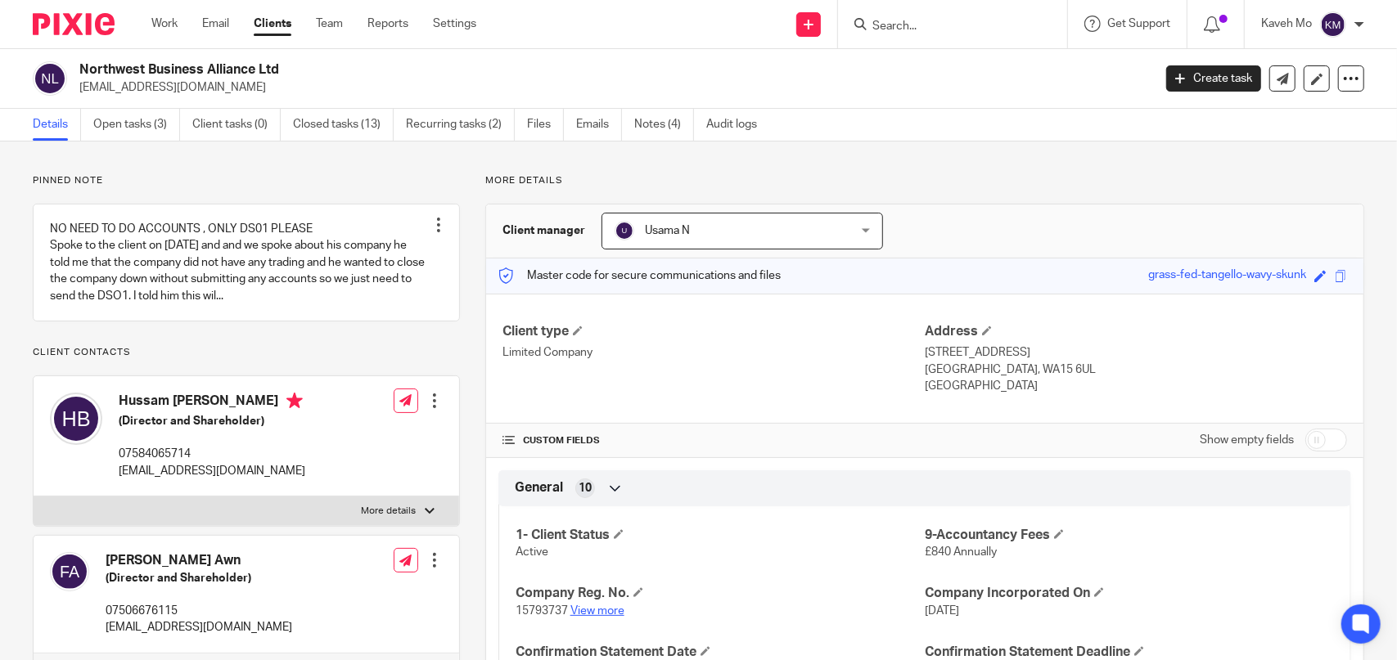
click at [584, 607] on link "View more" at bounding box center [597, 611] width 54 height 11
